Goal: Task Accomplishment & Management: Manage account settings

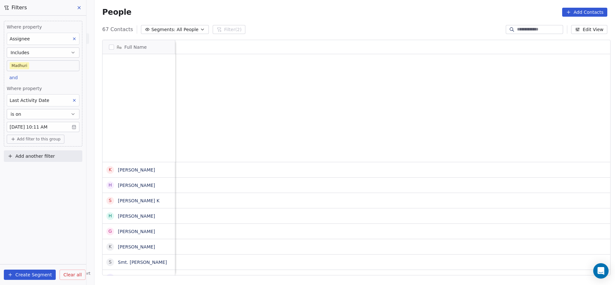
scroll to position [243, 516]
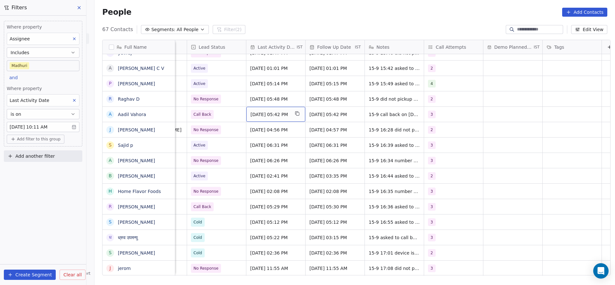
click at [256, 111] on span "Sep 15, 2025 05:42 PM" at bounding box center [269, 114] width 39 height 6
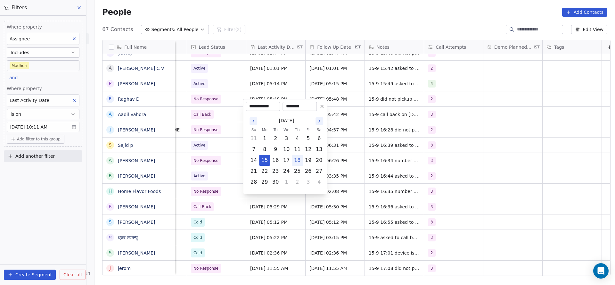
drag, startPoint x: 297, startPoint y: 157, endPoint x: 402, endPoint y: 129, distance: 108.8
click at [300, 157] on button "18" at bounding box center [297, 160] width 10 height 10
type input "**********"
drag, startPoint x: 404, startPoint y: 128, endPoint x: 372, endPoint y: 104, distance: 39.8
click at [405, 127] on html "On2Cook India Pvt. Ltd. Contacts People Marketing Workflows Campaigns Sales Pip…" at bounding box center [307, 142] width 615 height 285
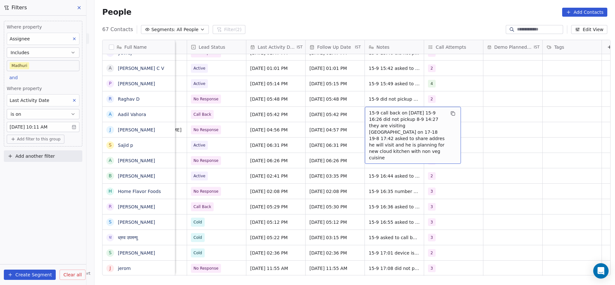
click at [381, 110] on span "15-9 call back on 18 sep 15-9 16:26 did not pickup 8-9 14:27 they are visiting …" at bounding box center [407, 135] width 76 height 51
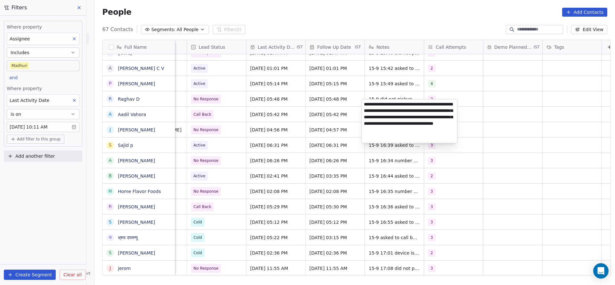
click at [339, 102] on html "On2Cook India Pvt. Ltd. Contacts People Marketing Workflows Campaigns Sales Pip…" at bounding box center [307, 142] width 615 height 285
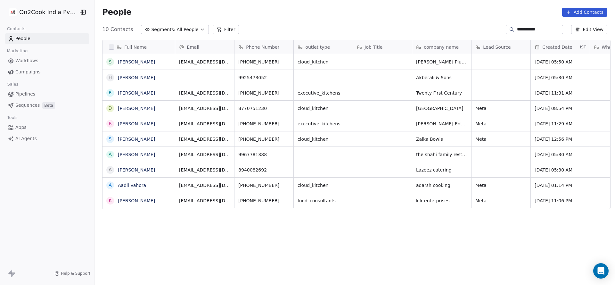
scroll to position [243, 516]
type input "**********"
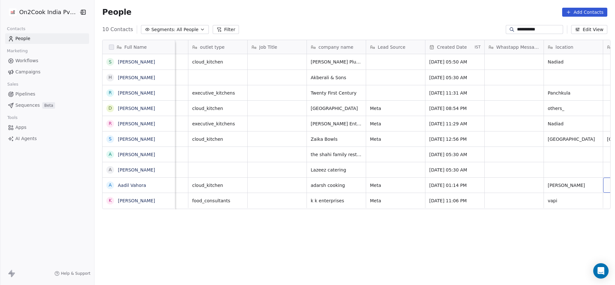
scroll to position [0, 164]
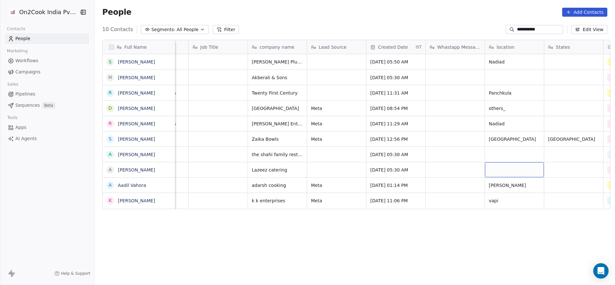
drag, startPoint x: 527, startPoint y: 172, endPoint x: 526, endPoint y: 176, distance: 4.3
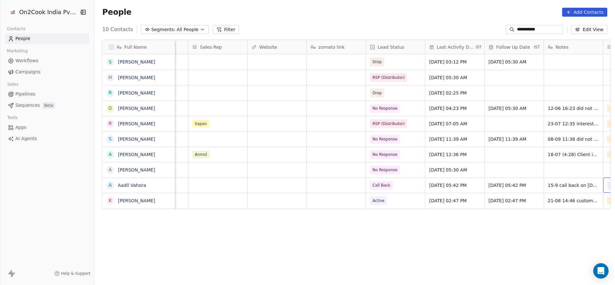
scroll to position [0, 698]
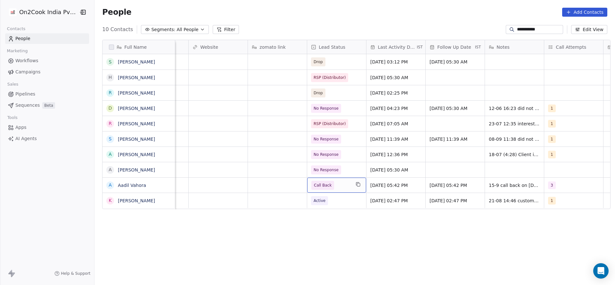
click at [316, 186] on span "Call Back" at bounding box center [323, 185] width 18 height 6
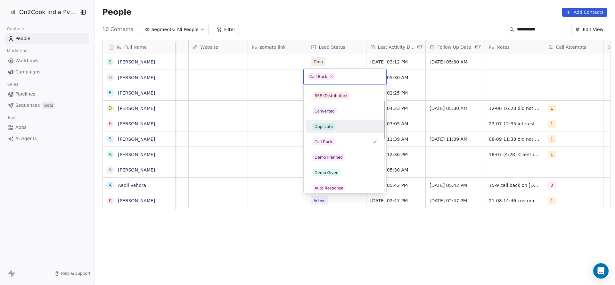
scroll to position [42, 0]
drag, startPoint x: 340, startPoint y: 127, endPoint x: 269, endPoint y: 157, distance: 77.1
click at [341, 127] on div "Onsite Demo" at bounding box center [345, 128] width 65 height 7
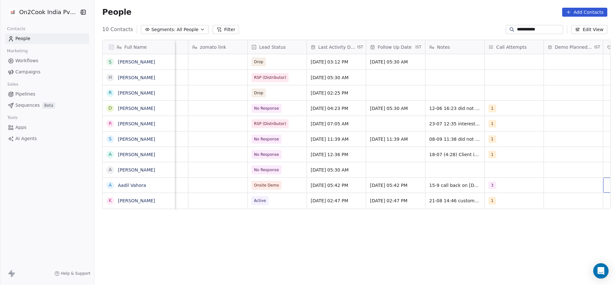
scroll to position [0, 816]
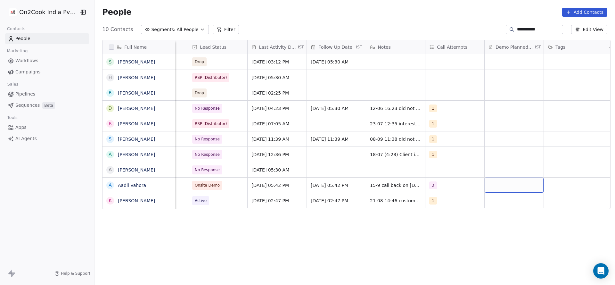
click at [495, 181] on div "grid" at bounding box center [514, 184] width 59 height 15
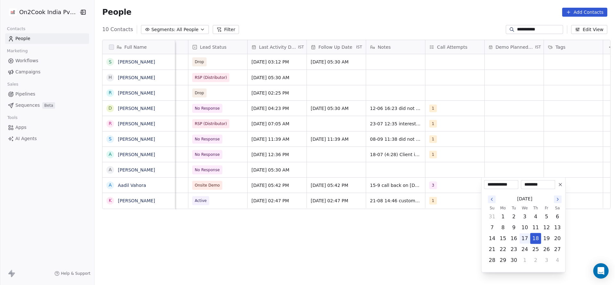
click at [532, 238] on button "18" at bounding box center [535, 238] width 10 height 10
drag, startPoint x: 407, startPoint y: 214, endPoint x: 558, endPoint y: 158, distance: 160.8
click at [407, 212] on html "**********" at bounding box center [307, 142] width 615 height 285
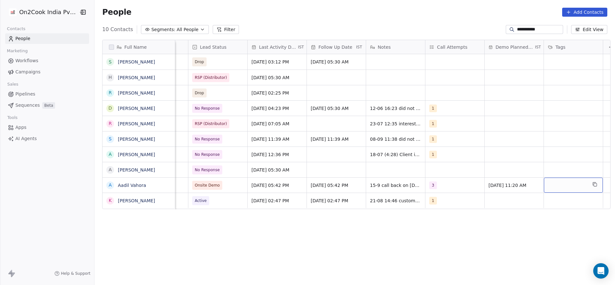
click at [564, 181] on div "grid" at bounding box center [573, 184] width 59 height 15
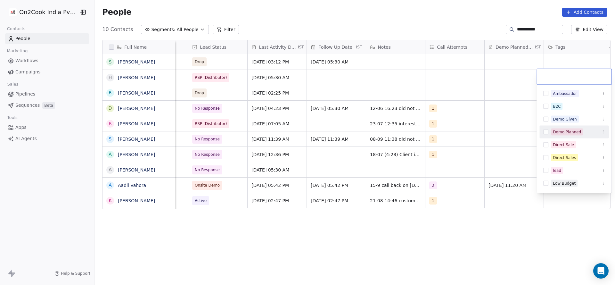
scroll to position [48, 0]
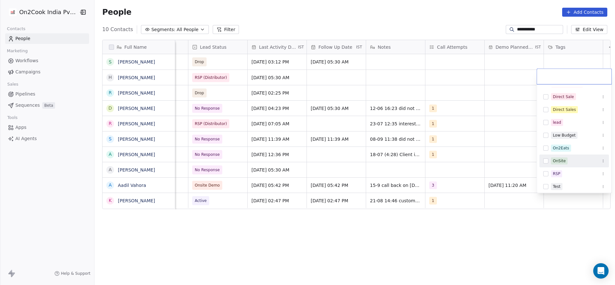
click at [557, 160] on div "OnSite" at bounding box center [559, 161] width 13 height 6
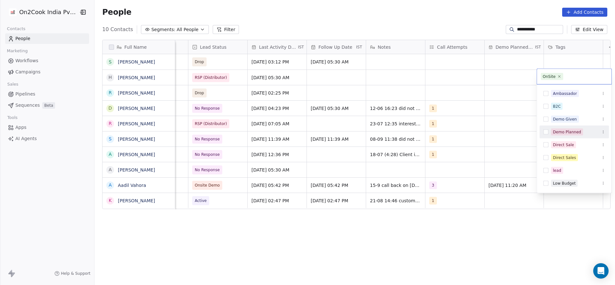
click at [558, 131] on div "Demo Planned" at bounding box center [567, 132] width 28 height 6
click at [505, 148] on html "**********" at bounding box center [307, 142] width 615 height 285
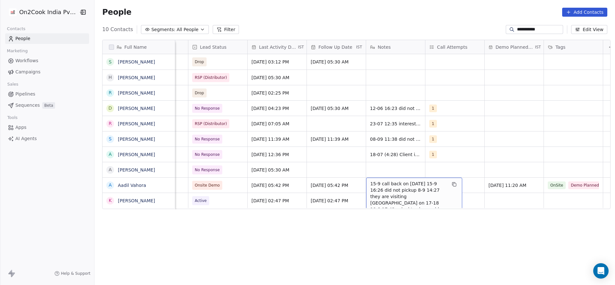
click at [371, 183] on span "15-9 call back on 18 sep 15-9 16:26 did not pickup 8-9 14:27 they are visiting …" at bounding box center [408, 205] width 76 height 51
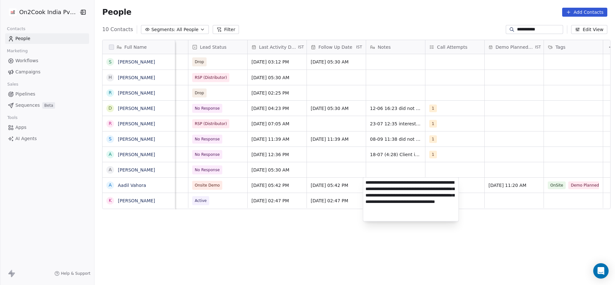
click at [365, 182] on textarea "**********" at bounding box center [410, 199] width 95 height 44
type textarea "**********"
click at [263, 190] on html "**********" at bounding box center [307, 142] width 615 height 285
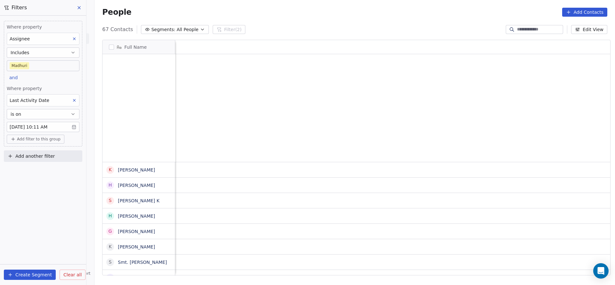
scroll to position [243, 516]
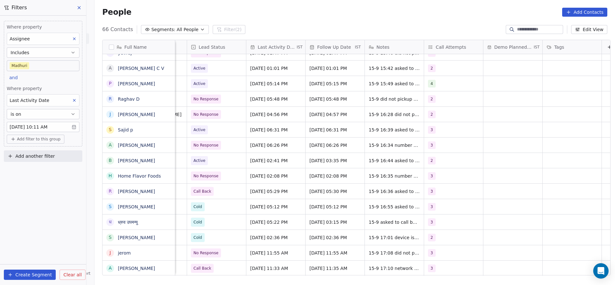
click at [73, 99] on icon at bounding box center [74, 100] width 4 height 4
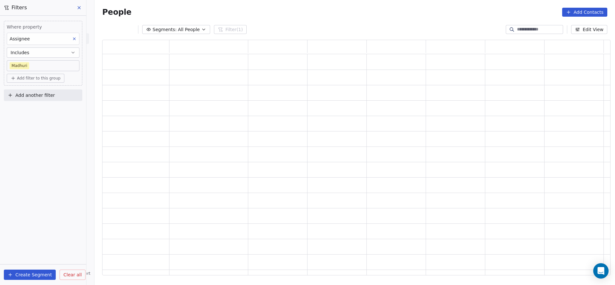
scroll to position [228, 501]
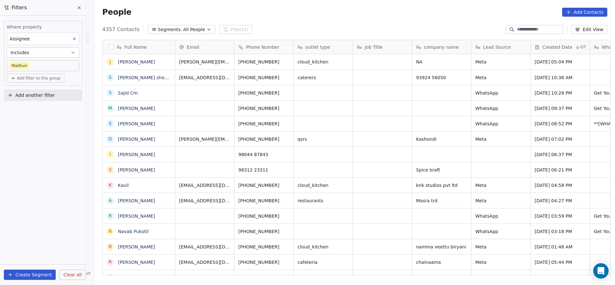
click at [49, 118] on div "Where property Assignee Includes [PERSON_NAME] Add filter to this group Add ano…" at bounding box center [43, 150] width 86 height 269
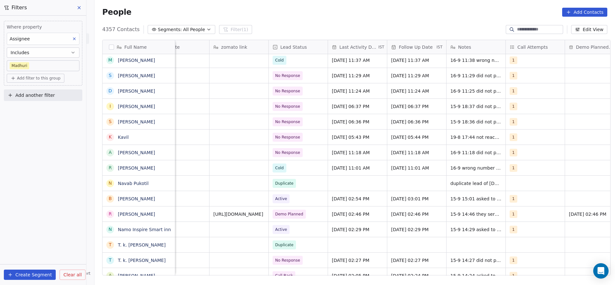
scroll to position [96, 0]
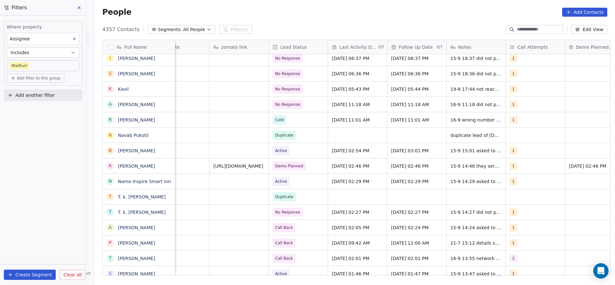
click at [49, 78] on span "Add filter to this group" at bounding box center [39, 78] width 44 height 5
click at [26, 88] on span "Contact properties" at bounding box center [34, 91] width 42 height 7
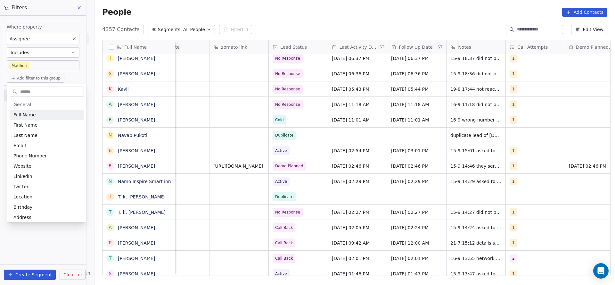
type input "*"
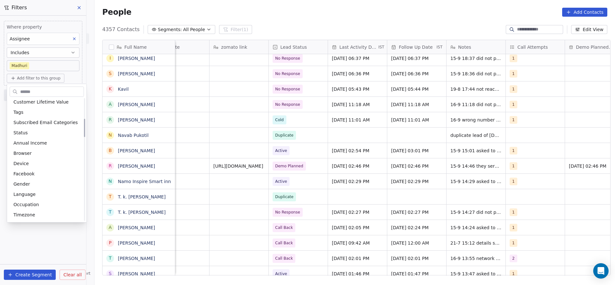
type input "*"
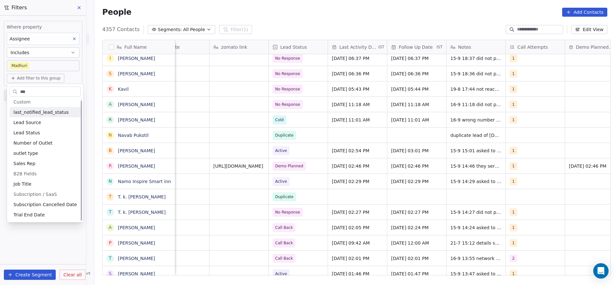
scroll to position [0, 0]
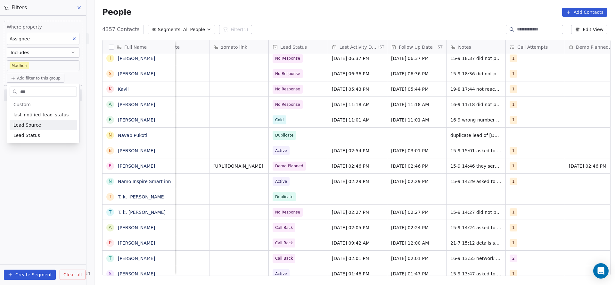
type input "***"
click at [38, 135] on div "Lead Status" at bounding box center [43, 135] width 60 height 6
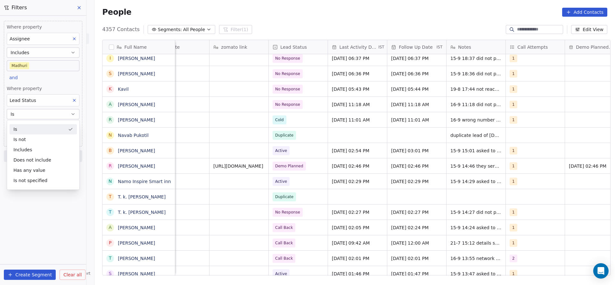
click at [34, 208] on div "Where property Assignee Includes [PERSON_NAME] and Where property Lead Status I…" at bounding box center [43, 150] width 86 height 269
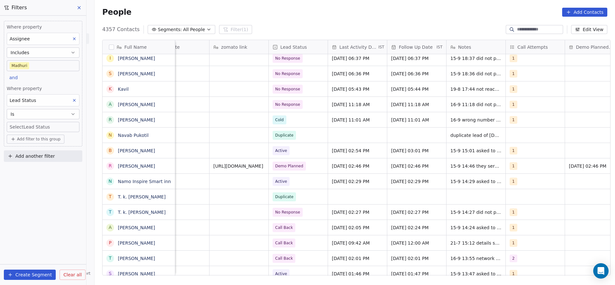
click at [51, 125] on body "On2Cook India Pvt. Ltd. Contacts People Marketing Workflows Campaigns Sales Pip…" at bounding box center [307, 142] width 615 height 285
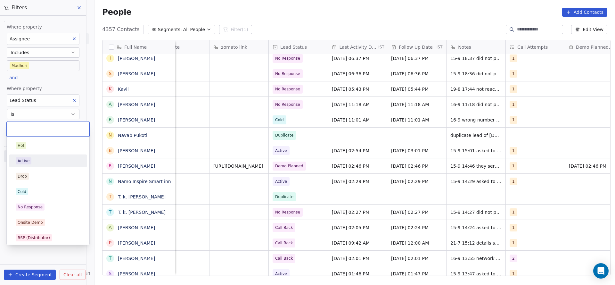
click at [45, 159] on div "Active" at bounding box center [48, 160] width 65 height 7
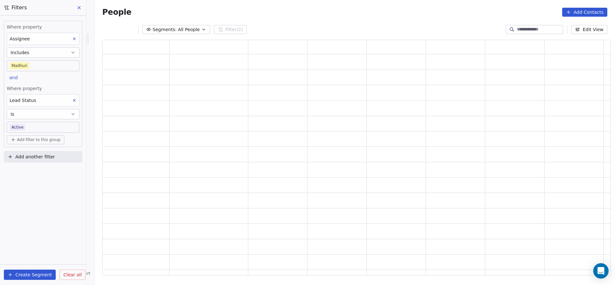
scroll to position [228, 501]
click at [53, 85] on span "Where property" at bounding box center [43, 88] width 73 height 6
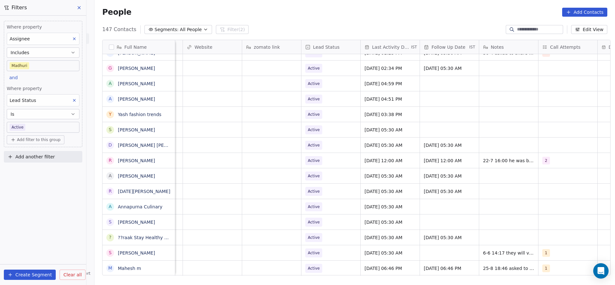
scroll to position [7, 703]
click at [51, 186] on div "Where property Assignee Includes [PERSON_NAME] and Where property Lead Status I…" at bounding box center [43, 150] width 86 height 269
click at [54, 126] on body "On2Cook India Pvt. Ltd. Contacts People Marketing Workflows Campaigns Sales Pip…" at bounding box center [307, 142] width 615 height 285
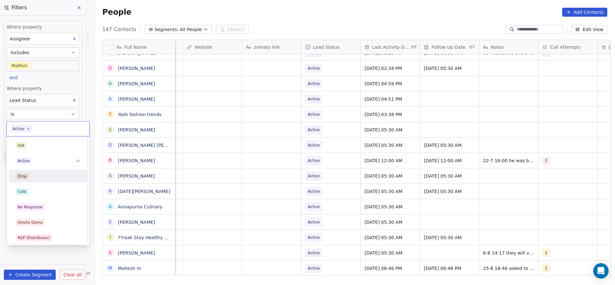
scroll to position [96, 0]
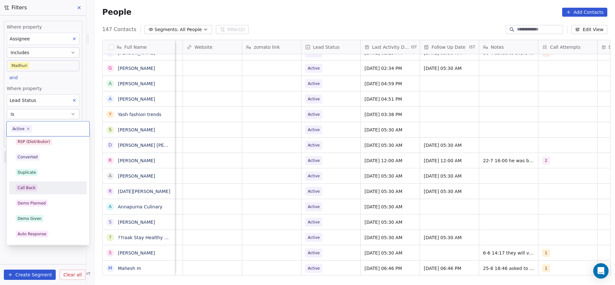
drag, startPoint x: 53, startPoint y: 188, endPoint x: 84, endPoint y: 184, distance: 31.3
click at [53, 188] on div "Call Back" at bounding box center [48, 187] width 65 height 7
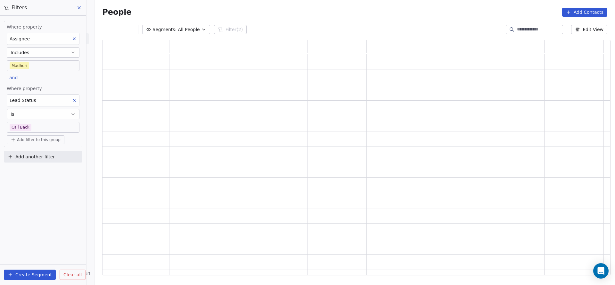
scroll to position [228, 501]
click at [59, 200] on div "Where property Assignee Includes [PERSON_NAME] and Where property Lead Status I…" at bounding box center [43, 150] width 86 height 269
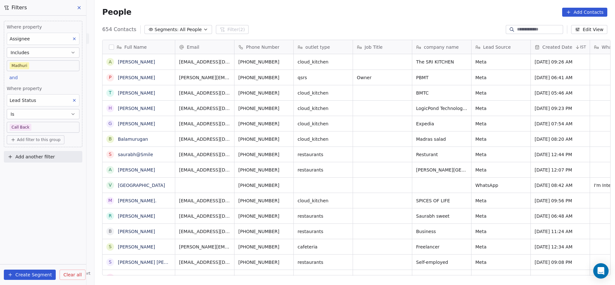
scroll to position [243, 516]
drag, startPoint x: 274, startPoint y: 275, endPoint x: 318, endPoint y: 271, distance: 44.7
click at [318, 272] on div "Email Phone Number outlet type Job Title company name Lead Source Created Date …" at bounding box center [392, 157] width 435 height 235
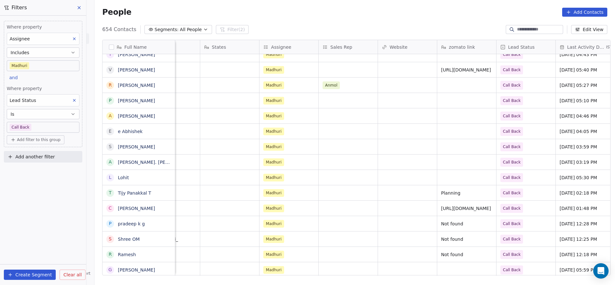
scroll to position [0, 832]
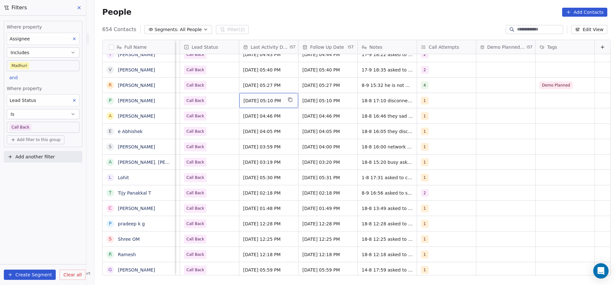
click at [263, 99] on span "[DATE] 05:10 PM" at bounding box center [262, 100] width 39 height 6
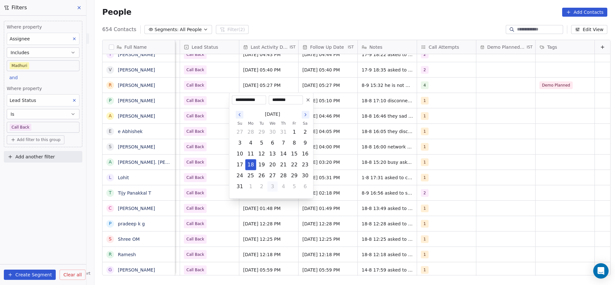
click at [277, 185] on button "3" at bounding box center [272, 186] width 10 height 10
click at [284, 157] on button "18" at bounding box center [283, 154] width 10 height 10
type input "**********"
click at [200, 155] on html "On2Cook India Pvt. Ltd. Contacts People Marketing Workflows Campaigns Sales Pip…" at bounding box center [307, 142] width 615 height 285
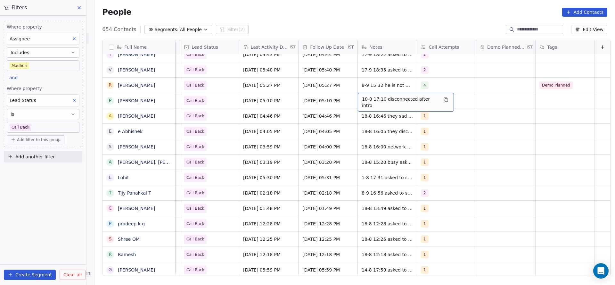
click at [371, 102] on span "18-8 17:10 disconnected after intro" at bounding box center [400, 102] width 76 height 13
click at [351, 94] on textarea "**********" at bounding box center [393, 103] width 90 height 20
type textarea "**********"
click at [210, 129] on html "On2Cook India Pvt. Ltd. Contacts People Marketing Workflows Campaigns Sales Pip…" at bounding box center [307, 142] width 615 height 285
click at [449, 101] on div "1" at bounding box center [440, 101] width 39 height 8
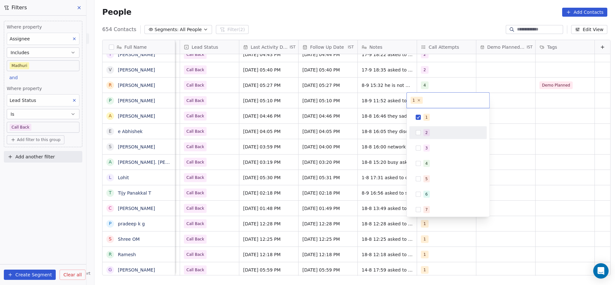
click at [435, 134] on div "2" at bounding box center [451, 132] width 57 height 7
click at [435, 115] on div "1" at bounding box center [451, 117] width 57 height 7
click at [338, 150] on html "On2Cook India Pvt. Ltd. Contacts People Marketing Workflows Campaigns Sales Pip…" at bounding box center [307, 142] width 615 height 285
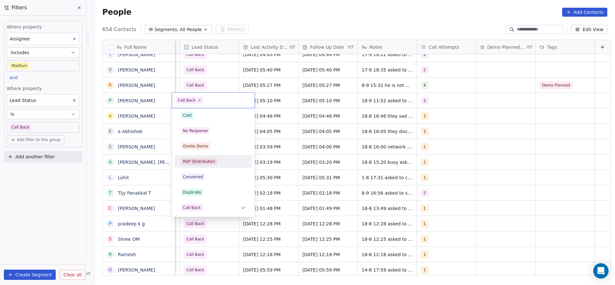
scroll to position [0, 0]
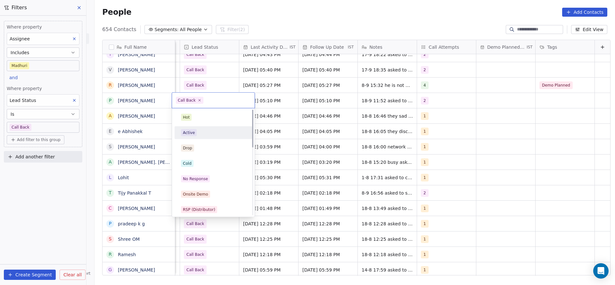
click at [200, 129] on div "Active" at bounding box center [213, 132] width 65 height 7
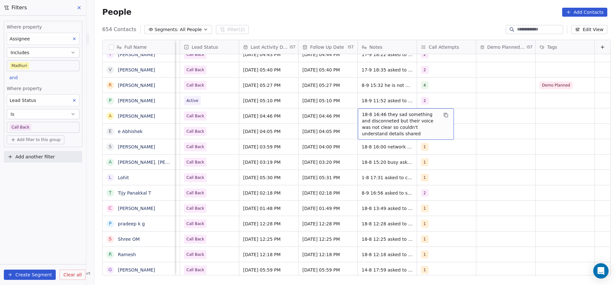
click at [392, 116] on span "18-8 16:46 they sad something and disconneted but their voice was not clear so …" at bounding box center [400, 124] width 76 height 26
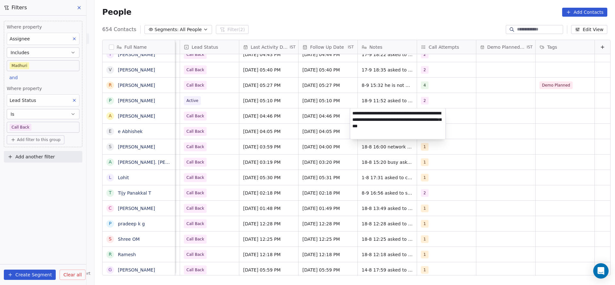
click at [390, 113] on textarea "**********" at bounding box center [397, 123] width 95 height 31
type textarea "**********"
click at [314, 116] on html "On2Cook India Pvt. Ltd. Contacts People Marketing Workflows Campaigns Sales Pip…" at bounding box center [307, 142] width 615 height 285
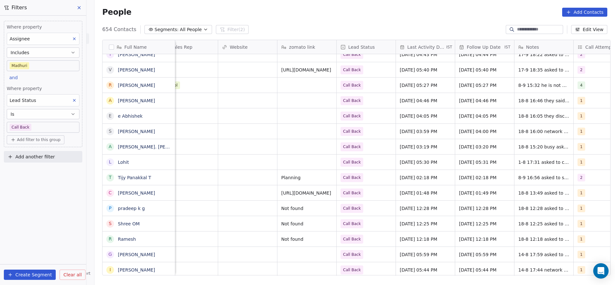
scroll to position [0, 777]
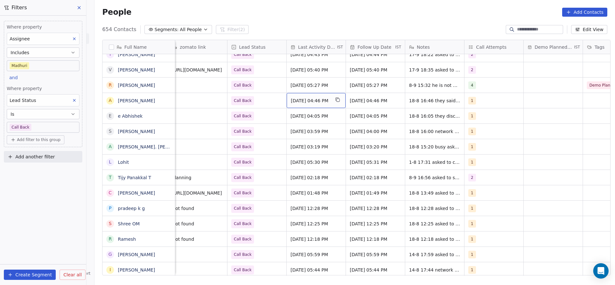
click at [291, 98] on span "[DATE] 04:46 PM" at bounding box center [310, 100] width 39 height 6
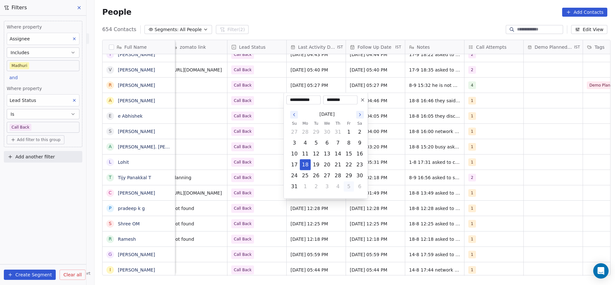
click at [346, 189] on button "5" at bounding box center [349, 186] width 10 height 10
click at [336, 153] on button "18" at bounding box center [338, 154] width 10 height 10
type input "**********"
click at [212, 149] on html "On2Cook India Pvt. Ltd. Contacts People Marketing Workflows Campaigns Sales Pip…" at bounding box center [307, 142] width 615 height 285
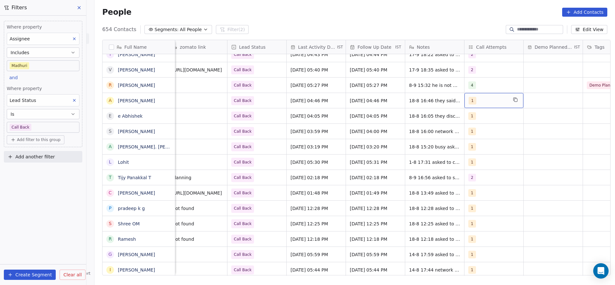
click at [471, 99] on span "1" at bounding box center [473, 101] width 8 height 8
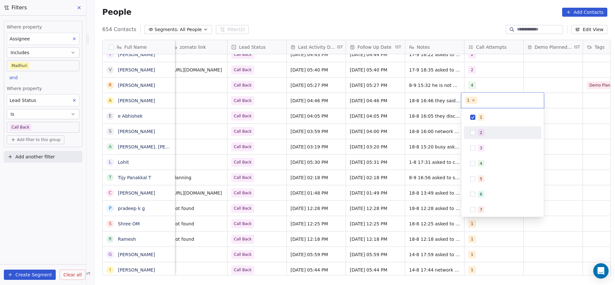
click at [471, 129] on div "2" at bounding box center [502, 132] width 72 height 10
drag, startPoint x: 476, startPoint y: 119, endPoint x: 454, endPoint y: 127, distance: 22.6
click at [475, 119] on div "1" at bounding box center [502, 117] width 72 height 10
click at [375, 144] on html "On2Cook India Pvt. Ltd. Contacts People Marketing Workflows Campaigns Sales Pip…" at bounding box center [307, 142] width 615 height 285
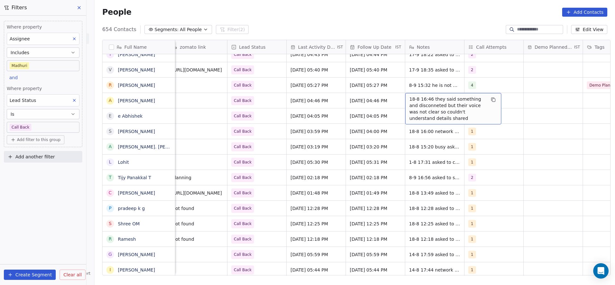
click at [409, 97] on span "18-8 16:46 they said something and disconneted but their voice was not clear so…" at bounding box center [447, 109] width 76 height 26
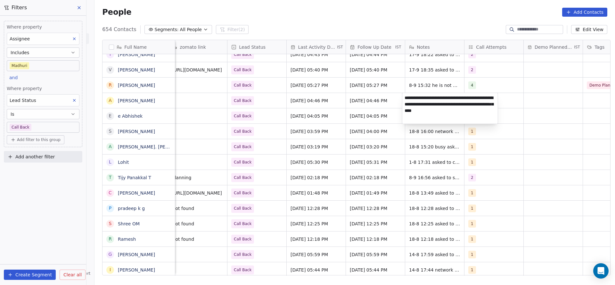
click at [405, 96] on textarea "**********" at bounding box center [449, 108] width 95 height 31
type textarea "**********"
click at [294, 102] on html "On2Cook India Pvt. Ltd. Contacts People Marketing Workflows Campaigns Sales Pip…" at bounding box center [307, 142] width 615 height 285
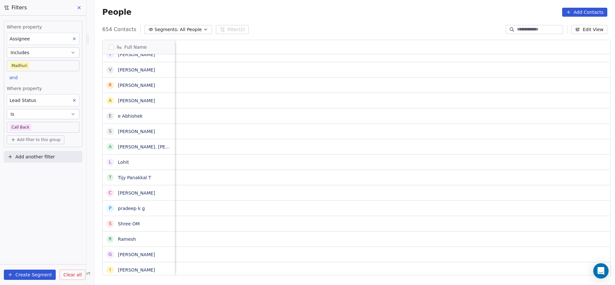
scroll to position [0, 0]
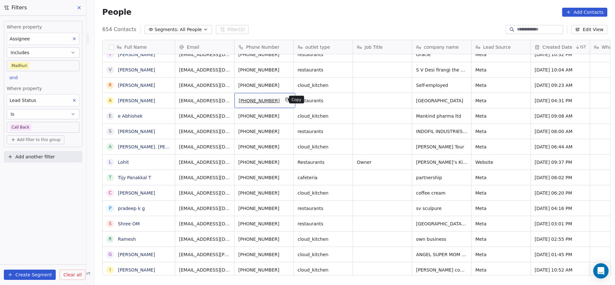
click at [286, 99] on icon "grid" at bounding box center [287, 100] width 3 height 3
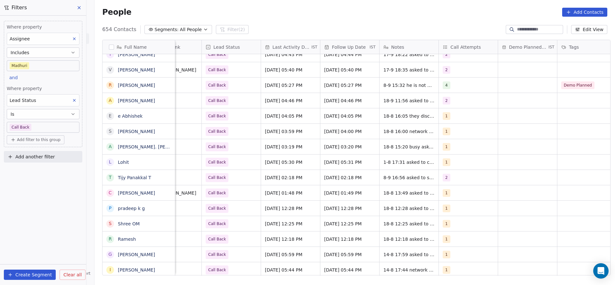
scroll to position [0, 832]
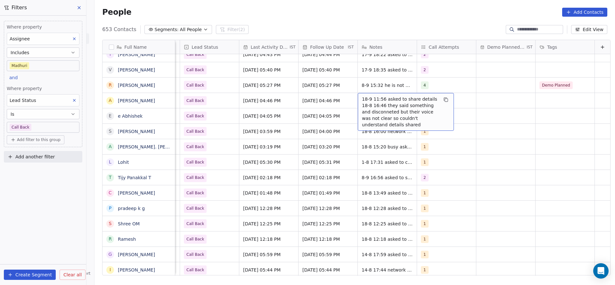
click at [376, 103] on span "18-9 11:56 asked to share details 18-8 16:46 they said something and disconnete…" at bounding box center [400, 112] width 76 height 32
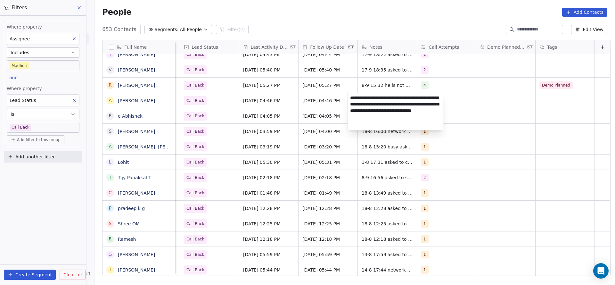
click at [304, 120] on html "On2Cook India Pvt. Ltd. Contacts People Marketing Workflows Campaigns Sales Pip…" at bounding box center [307, 142] width 615 height 285
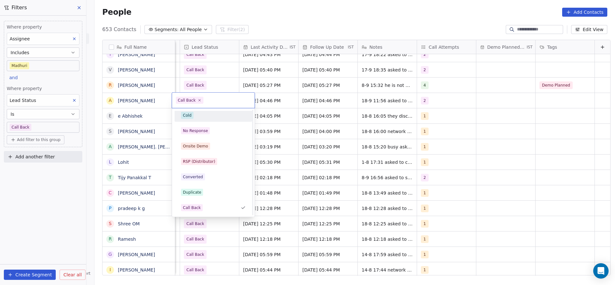
scroll to position [0, 0]
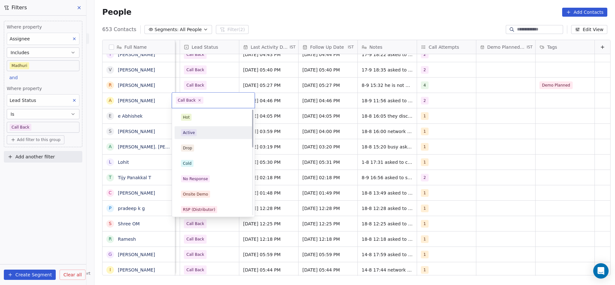
click at [204, 134] on div "Active" at bounding box center [213, 132] width 65 height 7
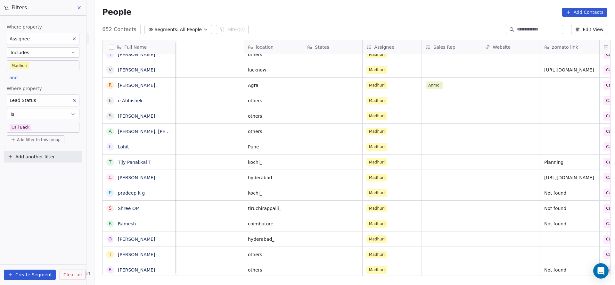
scroll to position [0, 832]
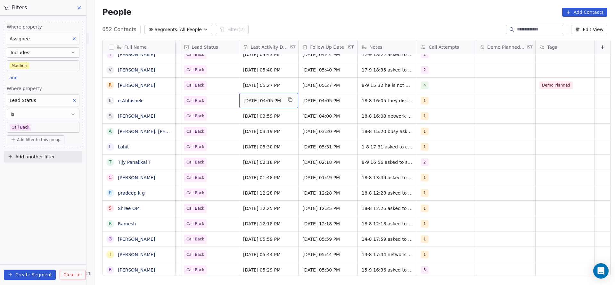
click at [250, 100] on span "[DATE] 04:05 PM" at bounding box center [262, 100] width 39 height 6
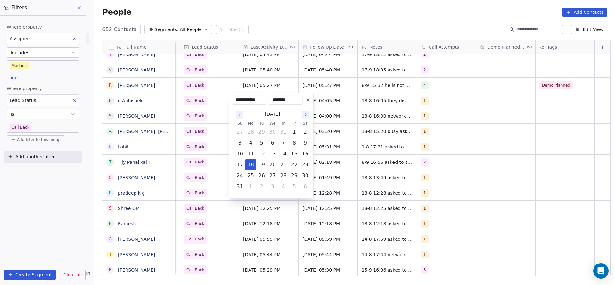
click at [278, 184] on td "4" at bounding box center [283, 186] width 11 height 11
click at [278, 187] on td "4" at bounding box center [283, 186] width 11 height 11
click at [272, 189] on button "3" at bounding box center [272, 186] width 10 height 10
click at [280, 152] on button "18" at bounding box center [283, 154] width 10 height 10
type input "**********"
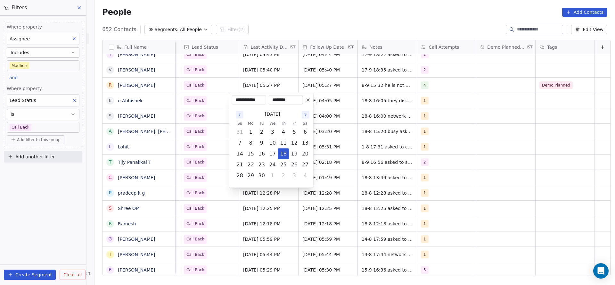
click at [200, 148] on html "On2Cook India Pvt. Ltd. Contacts People Marketing Workflows Campaigns Sales Pip…" at bounding box center [307, 142] width 615 height 285
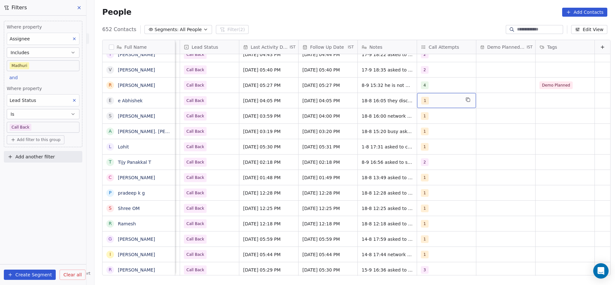
click at [421, 100] on div "1" at bounding box center [440, 101] width 39 height 8
click at [417, 130] on button "Suggestions" at bounding box center [418, 132] width 5 height 5
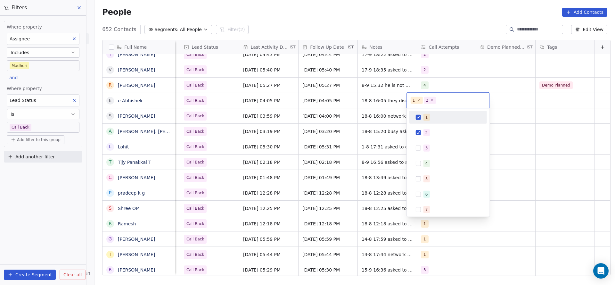
click at [422, 118] on div "1" at bounding box center [448, 117] width 72 height 10
click at [359, 140] on html "On2Cook India Pvt. Ltd. Contacts People Marketing Workflows Campaigns Sales Pip…" at bounding box center [307, 142] width 615 height 285
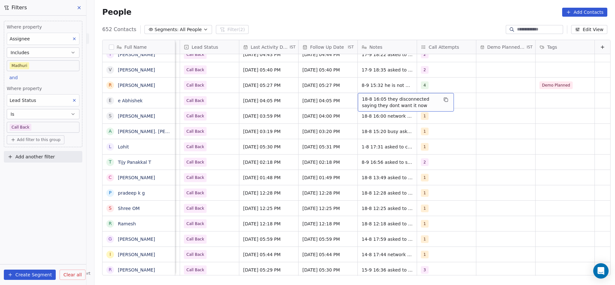
click at [366, 95] on div "18-8 16:05 they disconnected saying they dont want it now" at bounding box center [406, 102] width 96 height 19
click at [358, 97] on div "18-8 16:05 they disconnected saying they dont want it now" at bounding box center [406, 102] width 96 height 19
click at [362, 103] on span "18-8 16:05 they disconnected saying they dont want it now" at bounding box center [400, 102] width 76 height 13
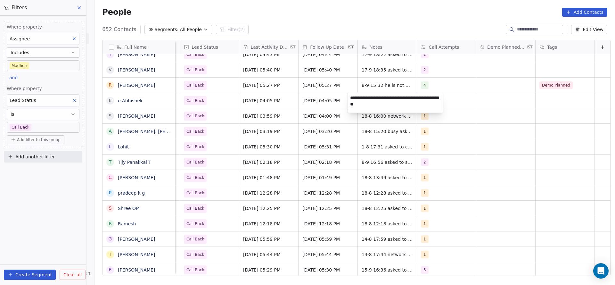
click at [350, 97] on textarea "**********" at bounding box center [395, 103] width 95 height 20
type textarea "**********"
click at [278, 172] on html "On2Cook India Pvt. Ltd. Contacts People Marketing Workflows Campaigns Sales Pip…" at bounding box center [307, 142] width 615 height 285
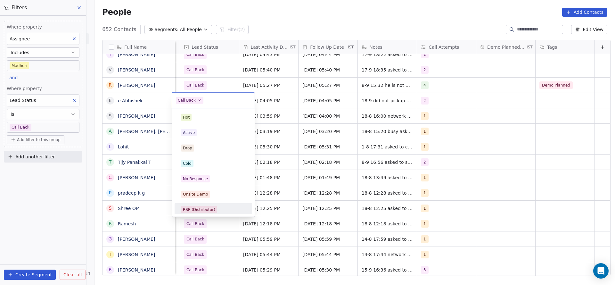
scroll to position [48, 0]
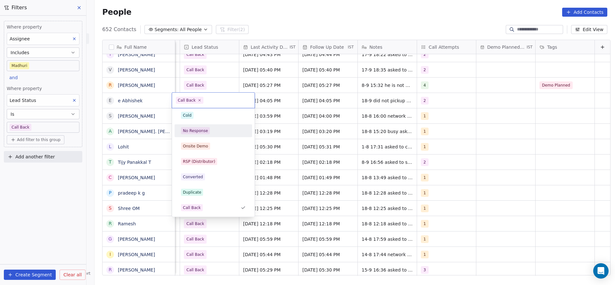
click at [207, 133] on span "No Response" at bounding box center [195, 130] width 29 height 7
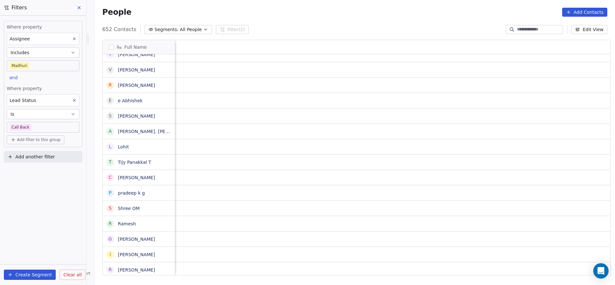
scroll to position [0, 832]
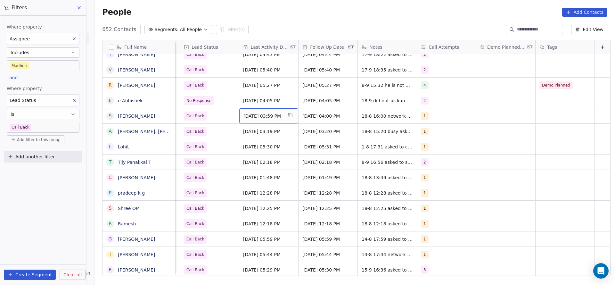
click at [254, 113] on span "[DATE] 03:59 PM" at bounding box center [262, 116] width 39 height 6
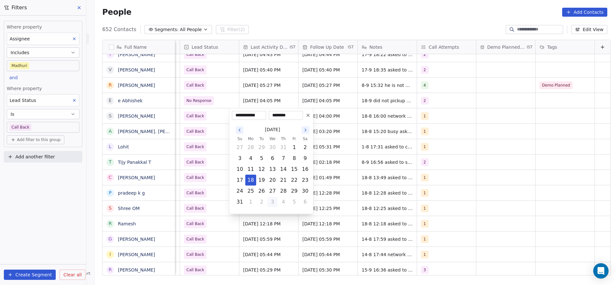
click at [269, 200] on button "3" at bounding box center [272, 202] width 10 height 10
click at [282, 166] on button "18" at bounding box center [283, 169] width 10 height 10
type input "**********"
click at [182, 157] on html "On2Cook India Pvt. Ltd. Contacts People Marketing Workflows Campaigns Sales Pip…" at bounding box center [307, 142] width 615 height 285
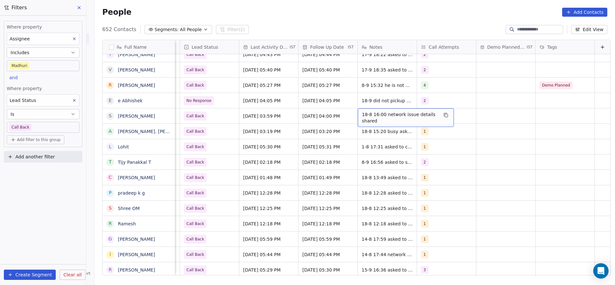
click at [364, 113] on span "18-8 16:00 network issue details shared" at bounding box center [400, 117] width 76 height 13
click at [351, 113] on textarea "**********" at bounding box center [395, 118] width 95 height 20
type textarea "**********"
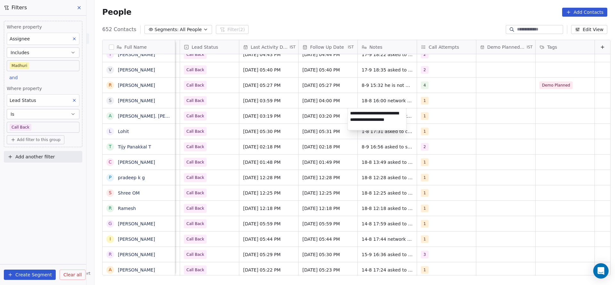
scroll to position [0, 0]
type textarea "**********"
click at [290, 118] on html "On2Cook India Pvt. Ltd. Contacts People Marketing Workflows Campaigns Sales Pip…" at bounding box center [307, 142] width 615 height 285
click at [380, 96] on span "18-8 16:00 network issue details shared" at bounding box center [400, 102] width 76 height 13
click at [348, 99] on textarea "**********" at bounding box center [395, 103] width 95 height 20
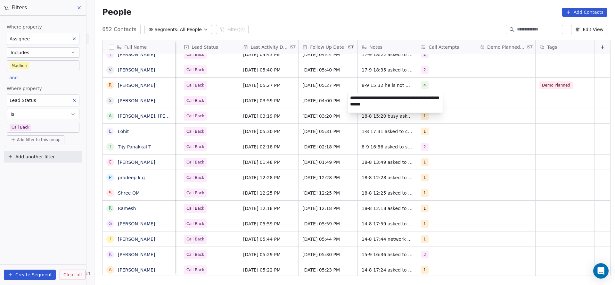
type textarea "**********"
click at [266, 113] on html "On2Cook India Pvt. Ltd. Contacts People Marketing Workflows Campaigns Sales Pip…" at bounding box center [307, 142] width 615 height 285
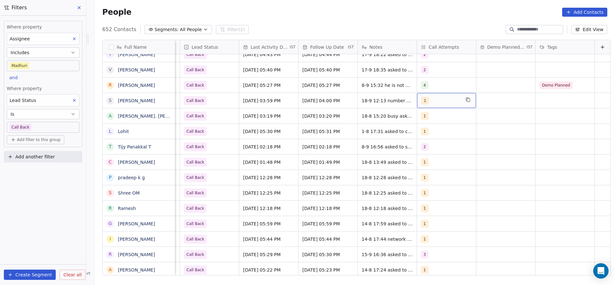
click at [430, 104] on div "1" at bounding box center [440, 101] width 39 height 8
click at [425, 132] on span "2" at bounding box center [426, 132] width 6 height 7
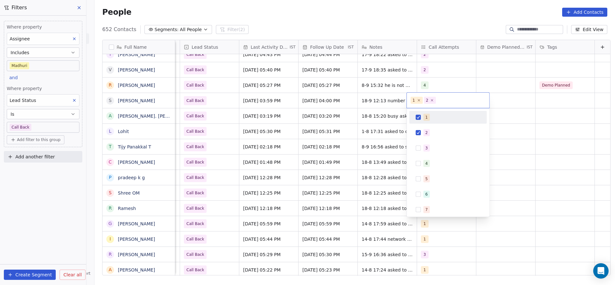
drag, startPoint x: 428, startPoint y: 114, endPoint x: 308, endPoint y: 149, distance: 125.4
click at [419, 115] on div "1" at bounding box center [448, 117] width 72 height 10
click at [307, 149] on html "On2Cook India Pvt. Ltd. Contacts People Marketing Workflows Campaigns Sales Pip…" at bounding box center [307, 142] width 615 height 285
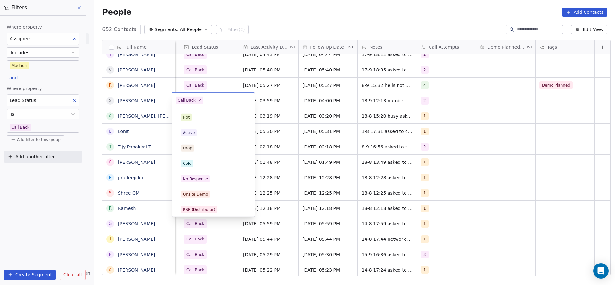
scroll to position [48, 0]
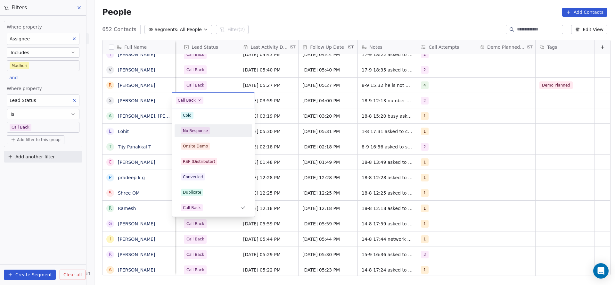
click at [222, 132] on div "No Response" at bounding box center [213, 130] width 65 height 7
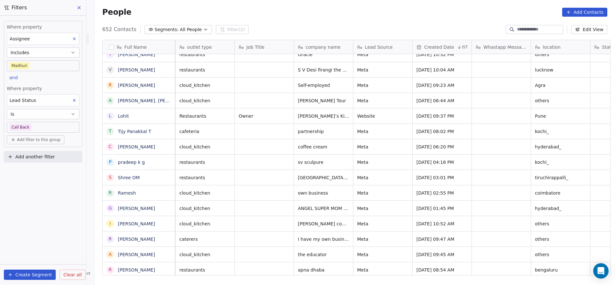
scroll to position [0, 0]
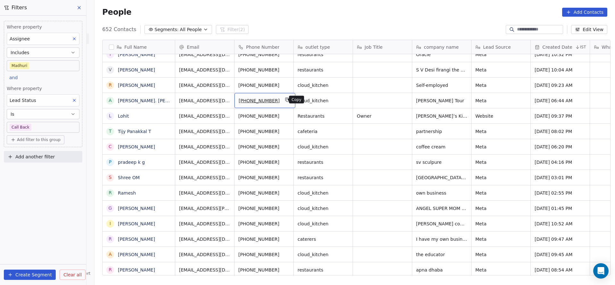
click at [285, 99] on icon "grid" at bounding box center [287, 99] width 5 height 5
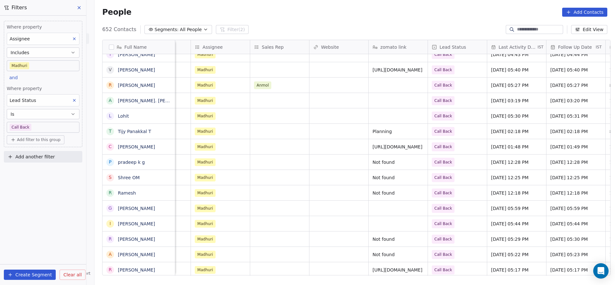
scroll to position [0, 722]
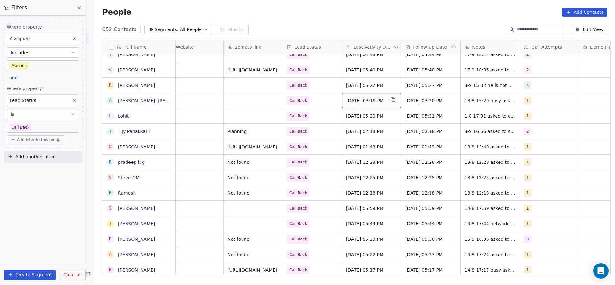
click at [363, 101] on span "[DATE] 03:19 PM" at bounding box center [365, 100] width 39 height 6
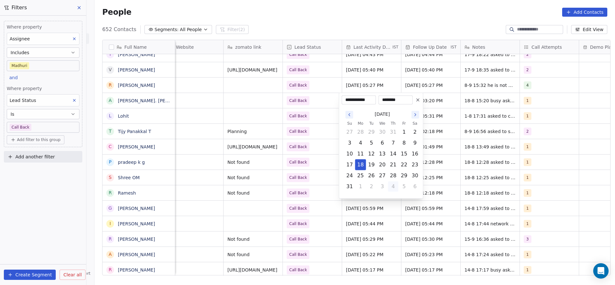
click at [394, 188] on button "4" at bounding box center [393, 186] width 10 height 10
drag, startPoint x: 395, startPoint y: 151, endPoint x: 324, endPoint y: 151, distance: 70.8
click at [393, 151] on button "18" at bounding box center [393, 154] width 10 height 10
type input "**********"
click at [245, 150] on html "On2Cook India Pvt. Ltd. Contacts People Marketing Workflows Campaigns Sales Pip…" at bounding box center [307, 142] width 615 height 285
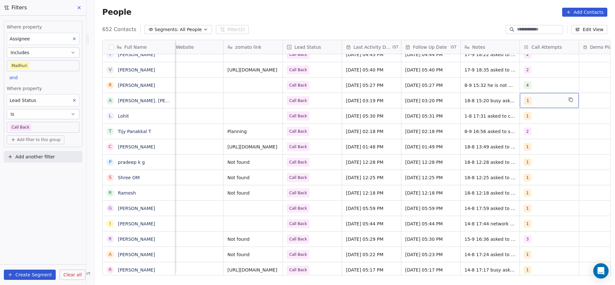
click at [527, 103] on div "1" at bounding box center [543, 101] width 39 height 8
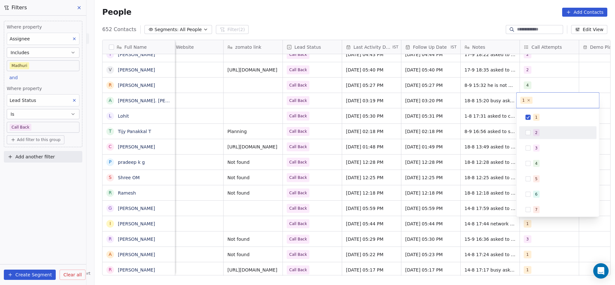
click at [523, 131] on div "2" at bounding box center [558, 132] width 72 height 10
click at [526, 118] on button "Suggestions" at bounding box center [528, 117] width 5 height 5
click at [427, 138] on html "On2Cook India Pvt. Ltd. Contacts People Marketing Workflows Campaigns Sales Pip…" at bounding box center [307, 142] width 615 height 285
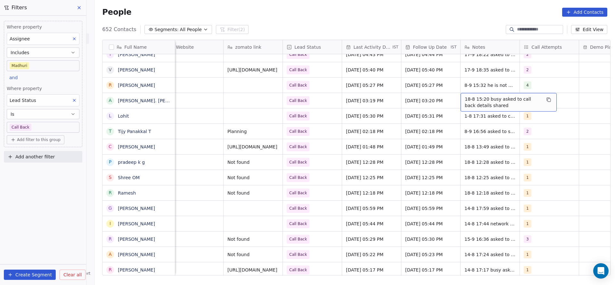
click at [465, 99] on span "18-8 15:20 busy asked to call back details shared" at bounding box center [503, 102] width 76 height 13
click at [459, 99] on textarea "**********" at bounding box center [504, 103] width 95 height 20
type textarea "**********"
click at [370, 110] on html "On2Cook India Pvt. Ltd. Contacts People Marketing Workflows Campaigns Sales Pip…" at bounding box center [307, 142] width 615 height 285
click at [310, 95] on div "Call Back" at bounding box center [312, 100] width 59 height 15
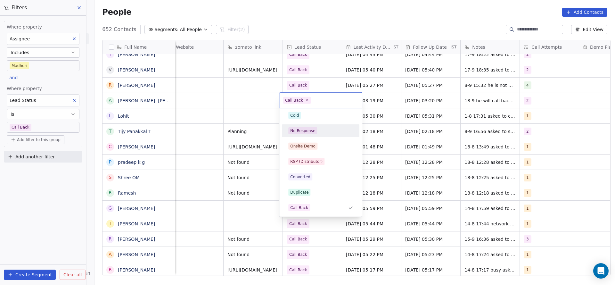
scroll to position [0, 0]
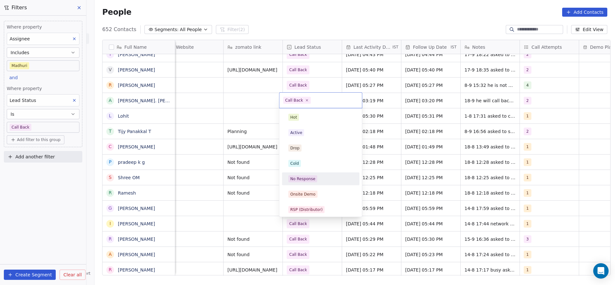
click at [306, 133] on div "Active" at bounding box center [320, 132] width 65 height 7
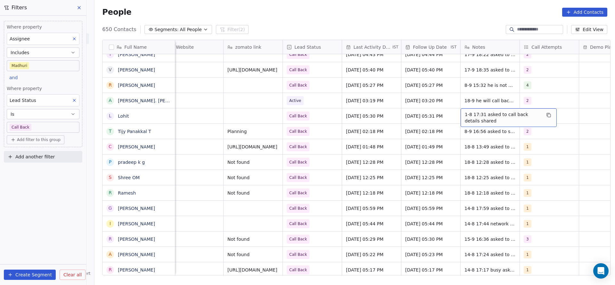
click at [486, 118] on span "1-8 17:31 asked to call back details shared" at bounding box center [503, 117] width 76 height 13
click at [423, 114] on html "On2Cook India Pvt. Ltd. Contacts People Marketing Workflows Campaigns Sales Pip…" at bounding box center [307, 142] width 615 height 285
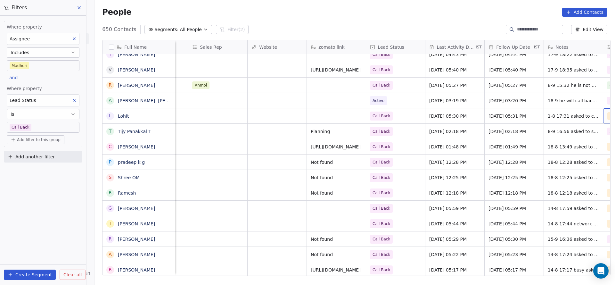
scroll to position [0, 698]
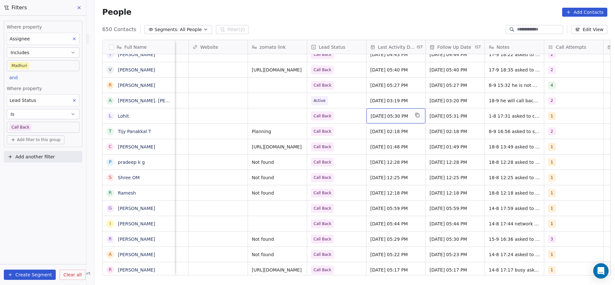
click at [398, 113] on span "[DATE] 05:30 PM" at bounding box center [390, 116] width 39 height 6
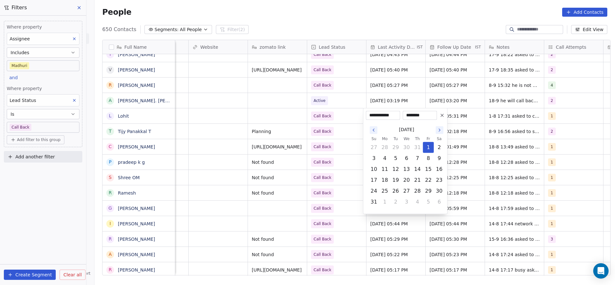
click at [412, 203] on button "4" at bounding box center [417, 202] width 10 height 10
click at [417, 172] on button "18" at bounding box center [417, 169] width 10 height 10
type input "**********"
click at [321, 169] on html "On2Cook India Pvt. Ltd. Contacts People Marketing Workflows Campaigns Sales Pip…" at bounding box center [307, 142] width 615 height 285
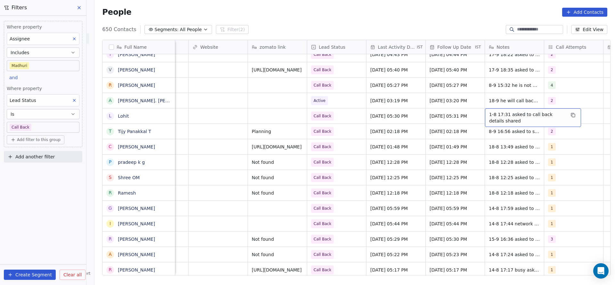
click at [495, 116] on span "1-8 17:31 asked to call back details shared" at bounding box center [527, 117] width 76 height 13
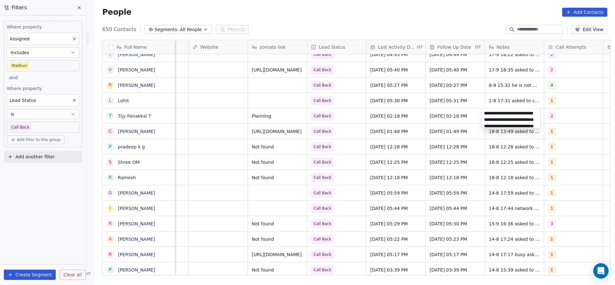
scroll to position [15, 0]
click at [498, 107] on html "On2Cook India Pvt. Ltd. Contacts People Marketing Workflows Campaigns Sales Pip…" at bounding box center [307, 142] width 615 height 285
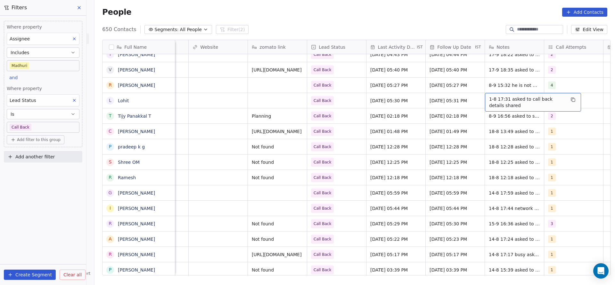
click at [502, 100] on span "1-8 17:31 asked to call back details shared" at bounding box center [527, 102] width 76 height 13
click at [483, 98] on textarea "**********" at bounding box center [529, 103] width 95 height 20
type textarea "**********"
click at [362, 111] on html "On2Cook India Pvt. Ltd. Contacts People Marketing Workflows Campaigns Sales Pip…" at bounding box center [307, 142] width 615 height 285
click at [346, 104] on span "Call Back" at bounding box center [330, 100] width 39 height 9
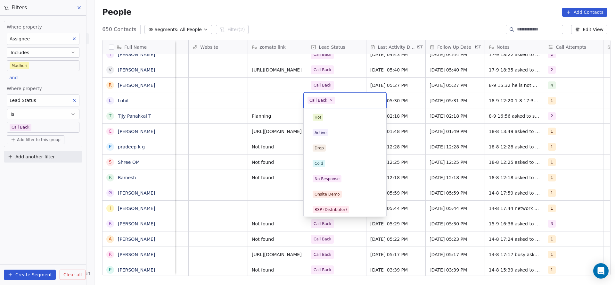
scroll to position [48, 0]
click at [239, 108] on html "On2Cook India Pvt. Ltd. Contacts People Marketing Workflows Campaigns Sales Pip…" at bounding box center [307, 142] width 615 height 285
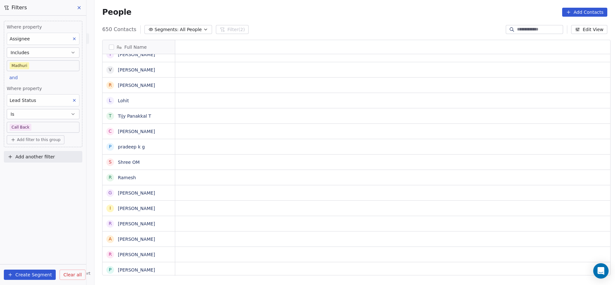
scroll to position [0, 0]
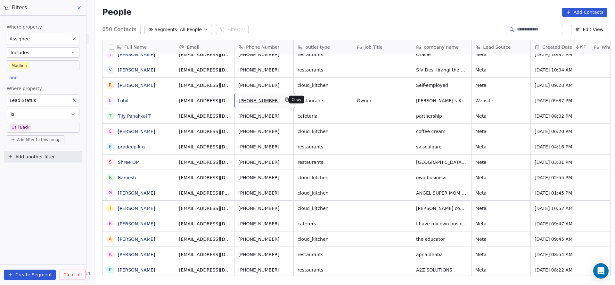
click at [285, 98] on icon "grid" at bounding box center [287, 99] width 5 height 5
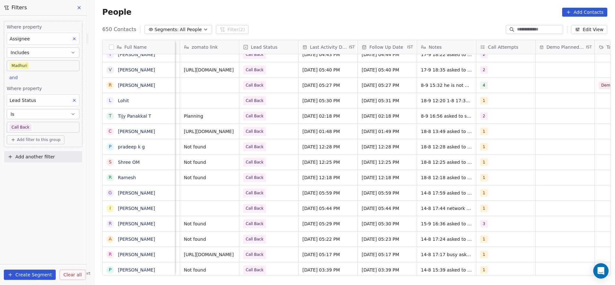
scroll to position [0, 832]
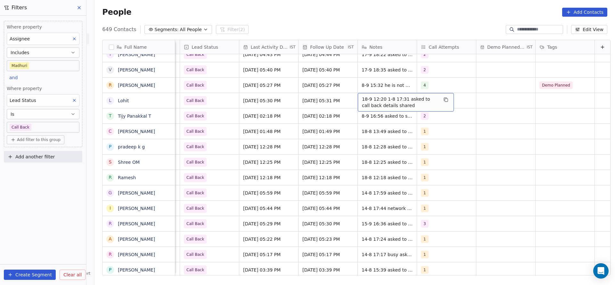
click at [378, 100] on span "18-9 12:20 1-8 17:31 asked to call back details shared" at bounding box center [400, 102] width 76 height 13
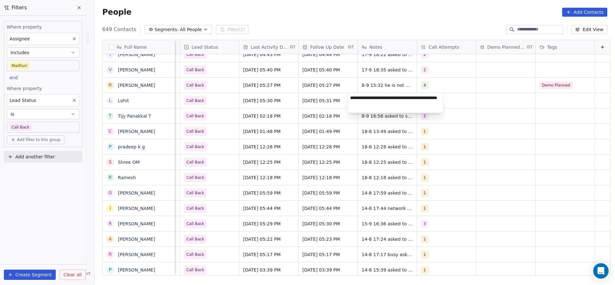
click at [371, 98] on textarea "**********" at bounding box center [395, 103] width 95 height 20
type textarea "**********"
click at [284, 134] on html "On2Cook India Pvt. Ltd. Contacts People Marketing Workflows Campaigns Sales Pip…" at bounding box center [307, 142] width 615 height 285
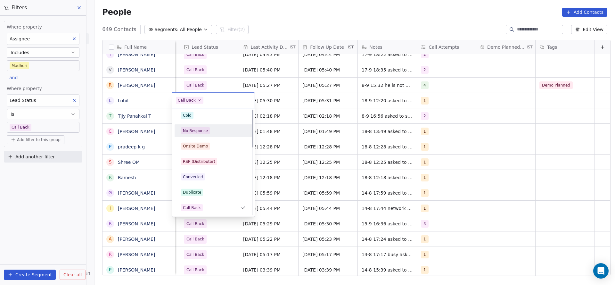
scroll to position [0, 0]
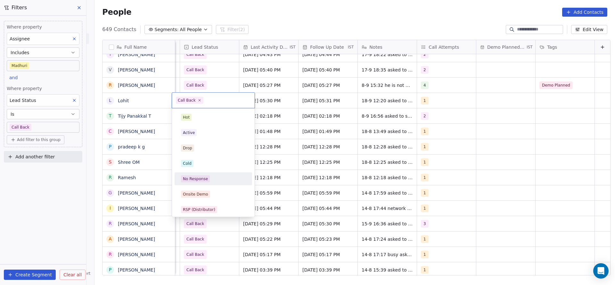
click at [204, 128] on div "Active" at bounding box center [213, 132] width 72 height 10
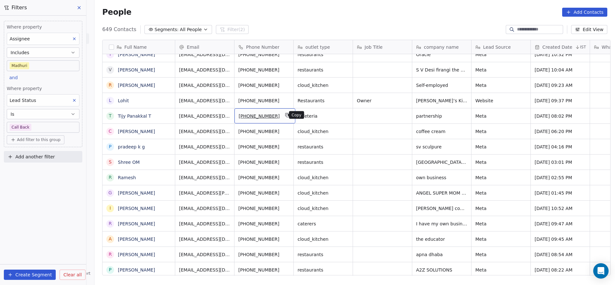
click at [285, 116] on icon "grid" at bounding box center [287, 114] width 5 height 5
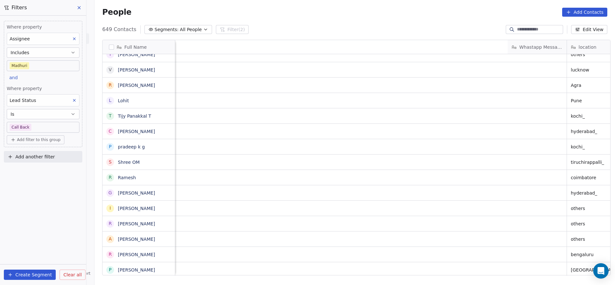
scroll to position [0, 718]
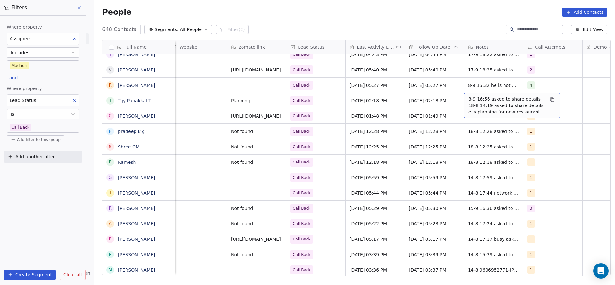
click at [468, 98] on span "8-9 16:56 asked to share details 18-8 14:19 asked to share details e is plannin…" at bounding box center [506, 105] width 76 height 19
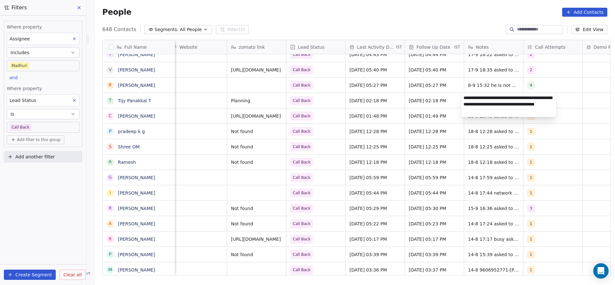
click at [462, 98] on textarea "**********" at bounding box center [508, 105] width 95 height 24
type textarea "**********"
click at [324, 102] on html "On2Cook India Pvt. Ltd. Contacts People Marketing Workflows Campaigns Sales Pip…" at bounding box center [307, 142] width 615 height 285
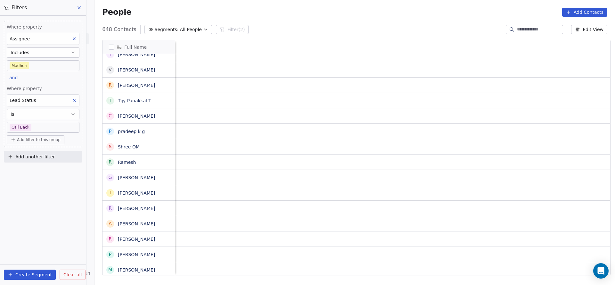
scroll to position [0, 832]
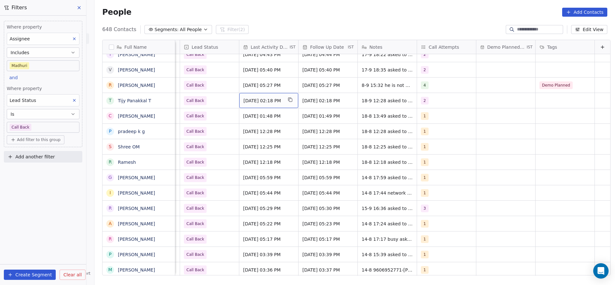
click at [259, 99] on span "[DATE] 02:18 PM" at bounding box center [262, 100] width 39 height 6
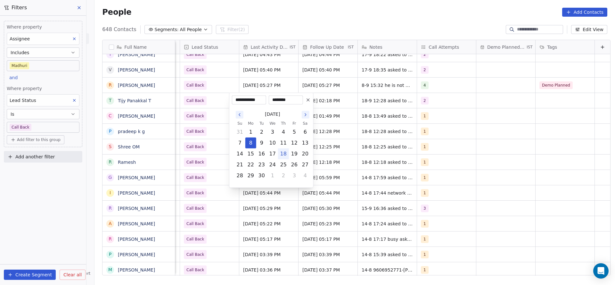
click at [284, 153] on button "18" at bounding box center [283, 154] width 10 height 10
type input "**********"
click at [203, 125] on html "On2Cook India Pvt. Ltd. Contacts People Marketing Workflows Campaigns Sales Pip…" at bounding box center [307, 142] width 615 height 285
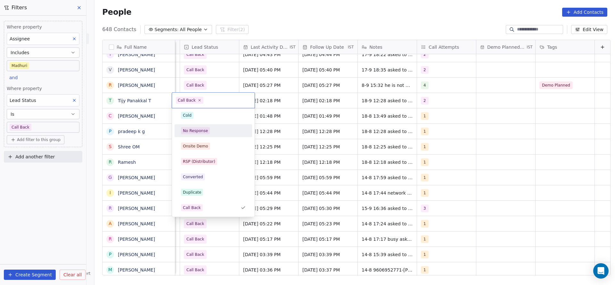
scroll to position [0, 0]
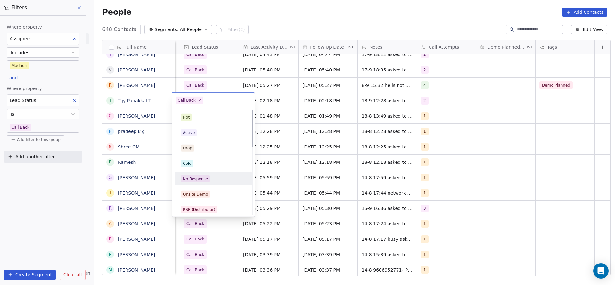
click at [208, 134] on div "Active" at bounding box center [213, 132] width 65 height 7
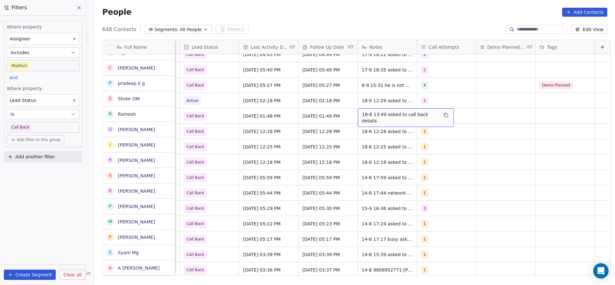
scroll to position [576, 0]
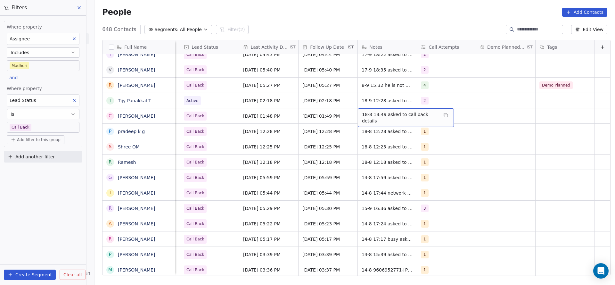
click at [364, 113] on span "18-8 13:49 asked to call back details" at bounding box center [400, 117] width 76 height 13
type textarea "**********"
click at [307, 157] on html "On2Cook India Pvt. Ltd. Contacts People Marketing Workflows Campaigns Sales Pip…" at bounding box center [307, 142] width 615 height 285
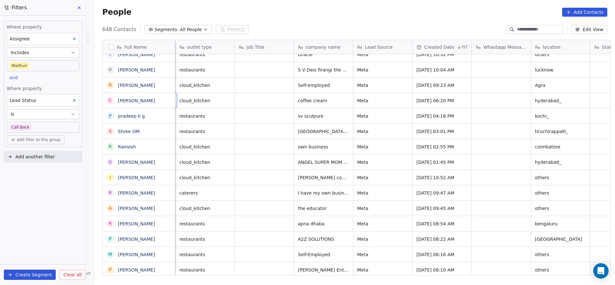
scroll to position [0, 59]
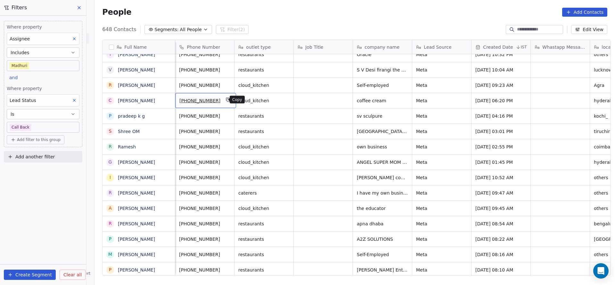
click at [224, 103] on button "grid" at bounding box center [228, 100] width 8 height 8
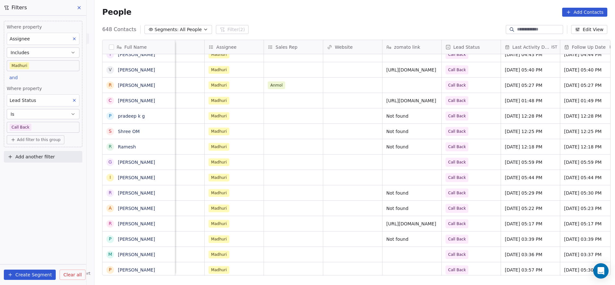
scroll to position [0, 732]
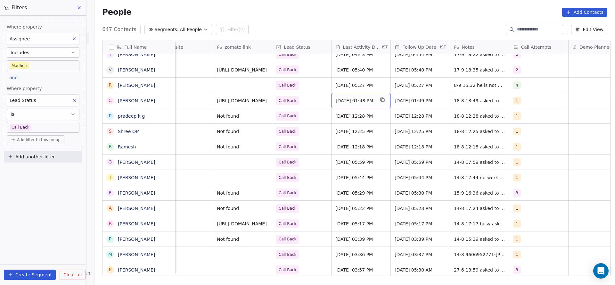
click at [358, 97] on span "[DATE] 01:48 PM" at bounding box center [355, 100] width 39 height 6
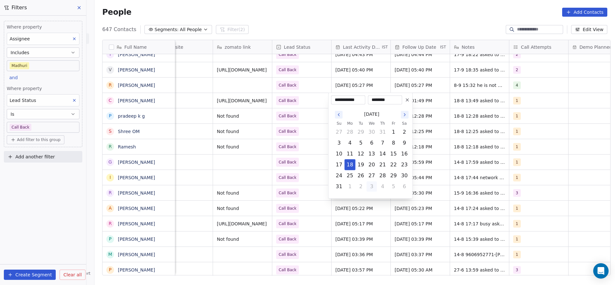
click at [371, 187] on button "3" at bounding box center [372, 186] width 10 height 10
click at [380, 150] on button "18" at bounding box center [383, 154] width 10 height 10
type input "**********"
click at [295, 165] on html "On2Cook India Pvt. Ltd. Contacts People Marketing Workflows Campaigns Sales Pip…" at bounding box center [307, 142] width 615 height 285
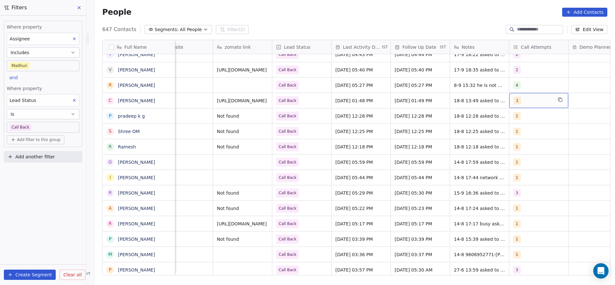
click at [515, 102] on span "1" at bounding box center [517, 101] width 8 height 8
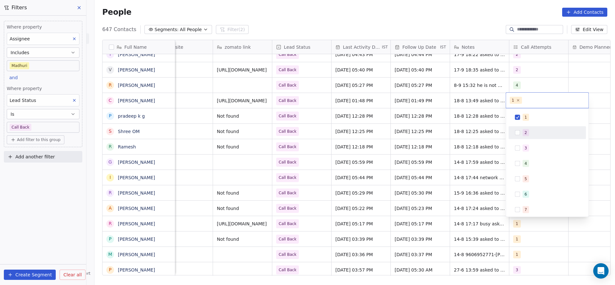
click at [524, 137] on div "2" at bounding box center [547, 132] width 72 height 10
drag, startPoint x: 526, startPoint y: 117, endPoint x: 478, endPoint y: 111, distance: 47.8
click at [518, 116] on div "1" at bounding box center [547, 117] width 72 height 10
click at [416, 146] on html "On2Cook India Pvt. Ltd. Contacts People Marketing Workflows Campaigns Sales Pip…" at bounding box center [307, 142] width 615 height 285
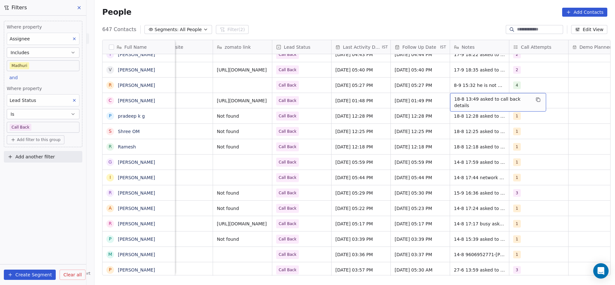
click at [463, 102] on span "18-8 13:49 asked to call back details" at bounding box center [492, 102] width 76 height 13
click at [449, 102] on textarea "**********" at bounding box center [493, 103] width 92 height 20
type textarea "**********"
click at [356, 115] on html "On2Cook India Pvt. Ltd. Contacts People Marketing Workflows Campaigns Sales Pip…" at bounding box center [307, 142] width 615 height 285
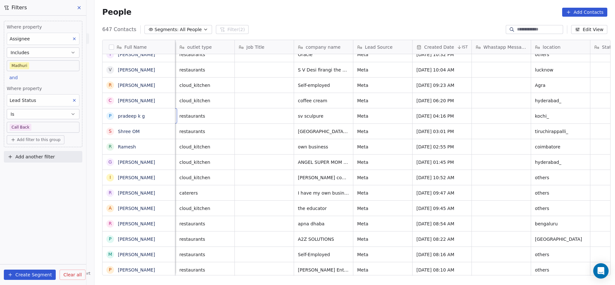
scroll to position [0, 59]
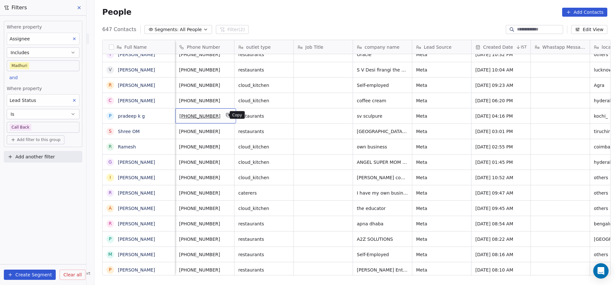
click at [226, 114] on icon "grid" at bounding box center [228, 114] width 5 height 5
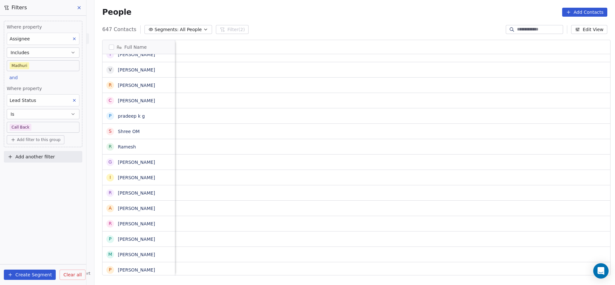
scroll to position [0, 832]
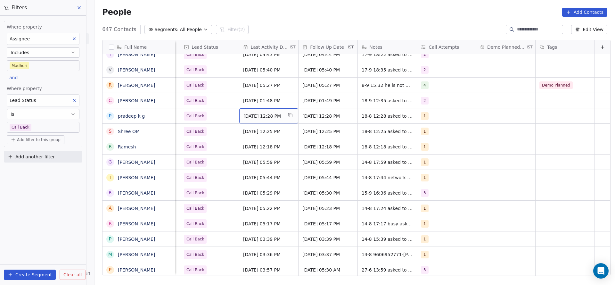
click at [243, 114] on span "[DATE] 12:28 PM" at bounding box center [262, 116] width 39 height 6
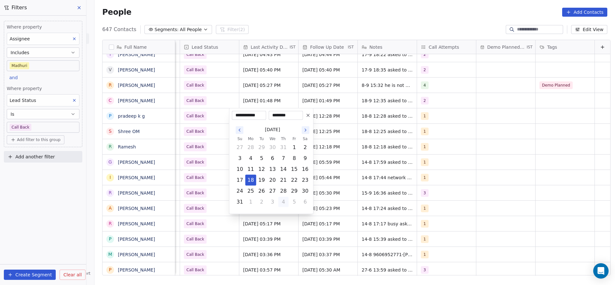
click at [286, 200] on button "4" at bounding box center [283, 202] width 10 height 10
click at [282, 170] on button "18" at bounding box center [283, 169] width 10 height 10
type input "**********"
click at [216, 168] on html "On2Cook India Pvt. Ltd. Contacts People Marketing Workflows Campaigns Sales Pip…" at bounding box center [307, 142] width 615 height 285
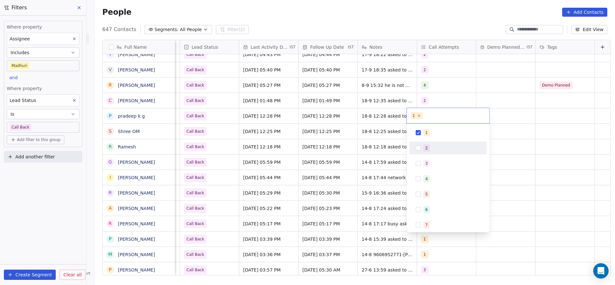
click at [419, 144] on div "2" at bounding box center [448, 148] width 72 height 10
click at [426, 129] on span "1" at bounding box center [426, 132] width 6 height 7
click at [363, 137] on html "On2Cook India Pvt. Ltd. Contacts People Marketing Workflows Campaigns Sales Pip…" at bounding box center [307, 142] width 615 height 285
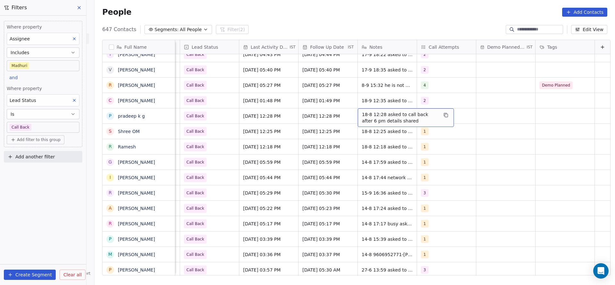
click at [364, 115] on span "18-8 12:28 asked to call back after 6 pm details shared" at bounding box center [400, 117] width 76 height 13
click at [348, 113] on textarea "**********" at bounding box center [395, 118] width 95 height 20
type textarea "**********"
click at [235, 139] on html "On2Cook India Pvt. Ltd. Contacts People Marketing Workflows Campaigns Sales Pip…" at bounding box center [307, 142] width 615 height 285
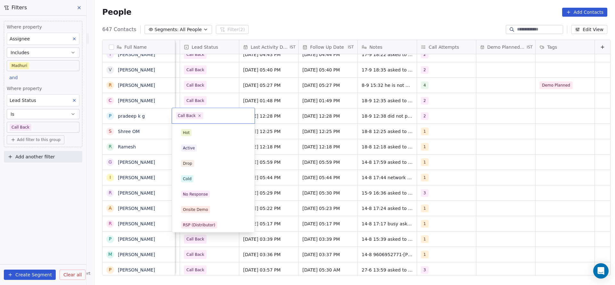
scroll to position [48, 0]
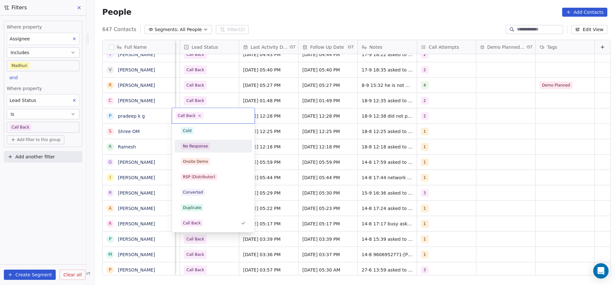
click at [207, 144] on span "No Response" at bounding box center [195, 146] width 29 height 7
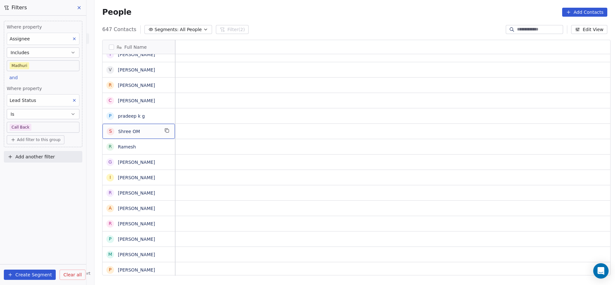
scroll to position [0, 0]
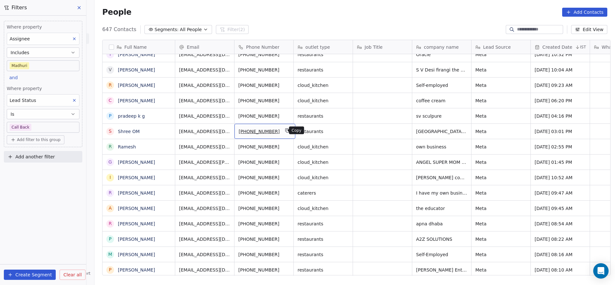
click at [285, 133] on icon "grid" at bounding box center [287, 130] width 5 height 5
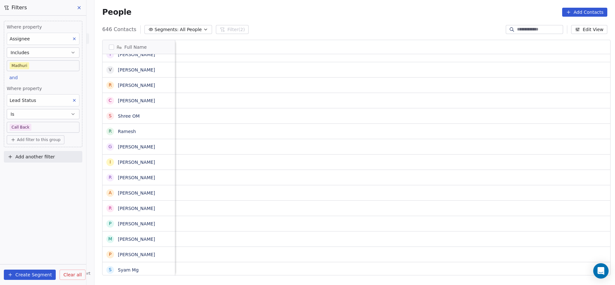
scroll to position [0, 801]
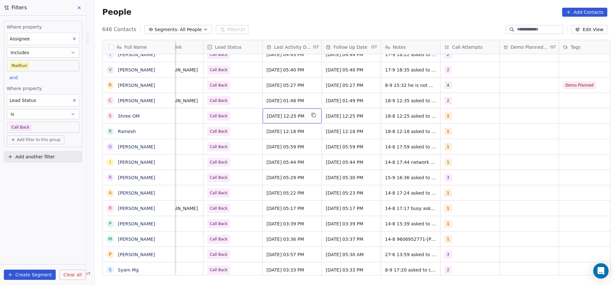
click at [296, 118] on span "[DATE] 12:25 PM" at bounding box center [286, 116] width 39 height 6
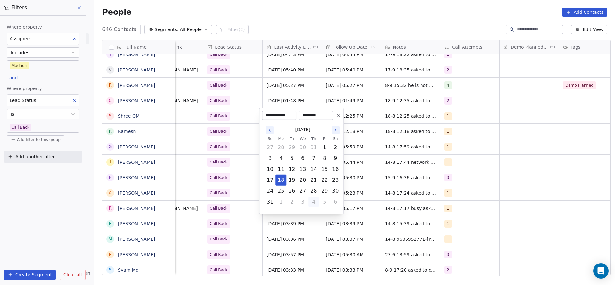
click at [311, 198] on button "4" at bounding box center [313, 202] width 10 height 10
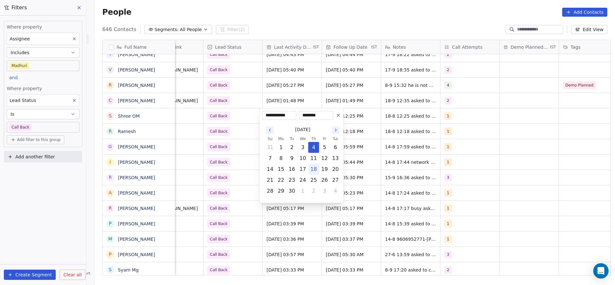
click at [313, 169] on button "18" at bounding box center [313, 169] width 10 height 10
type input "**********"
click at [222, 167] on html "On2Cook India Pvt. Ltd. Contacts People Marketing Workflows Campaigns Sales Pip…" at bounding box center [307, 142] width 615 height 285
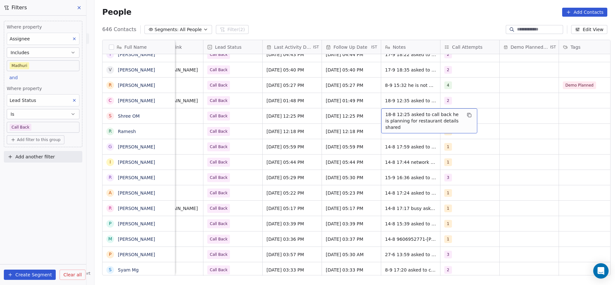
click at [419, 113] on span "18-8 12:25 asked to call back he is planning for restaurant details shared" at bounding box center [423, 120] width 76 height 19
click at [380, 112] on textarea "**********" at bounding box center [425, 118] width 95 height 20
type textarea "**********"
click at [351, 118] on html "On2Cook India Pvt. Ltd. Contacts People Marketing Workflows Campaigns Sales Pip…" at bounding box center [307, 142] width 615 height 285
click at [450, 110] on div "1" at bounding box center [469, 115] width 59 height 15
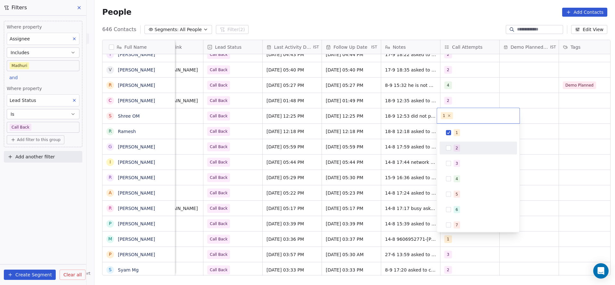
click at [448, 147] on button "Suggestions" at bounding box center [448, 147] width 5 height 5
drag, startPoint x: 456, startPoint y: 134, endPoint x: 391, endPoint y: 147, distance: 65.8
click at [456, 133] on div "1" at bounding box center [456, 133] width 3 height 6
click at [386, 150] on html "On2Cook India Pvt. Ltd. Contacts People Marketing Workflows Campaigns Sales Pip…" at bounding box center [307, 142] width 615 height 285
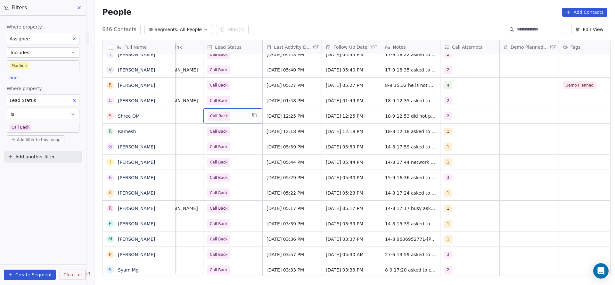
click at [239, 115] on span "Call Back" at bounding box center [227, 115] width 39 height 9
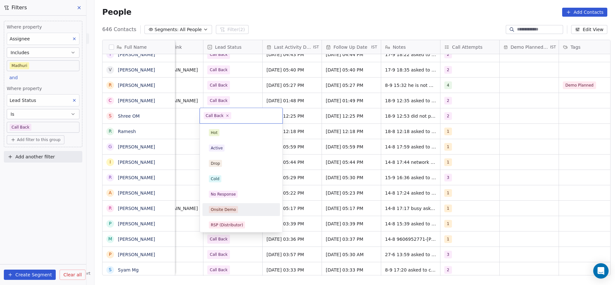
scroll to position [48, 0]
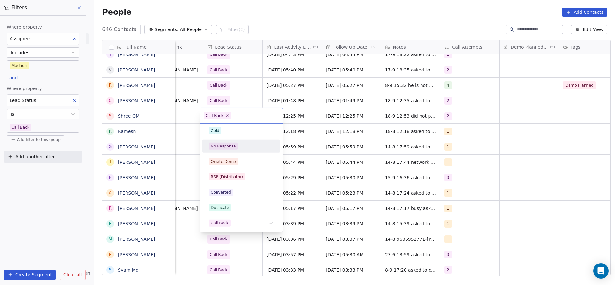
click at [247, 149] on div "No Response" at bounding box center [241, 146] width 72 height 10
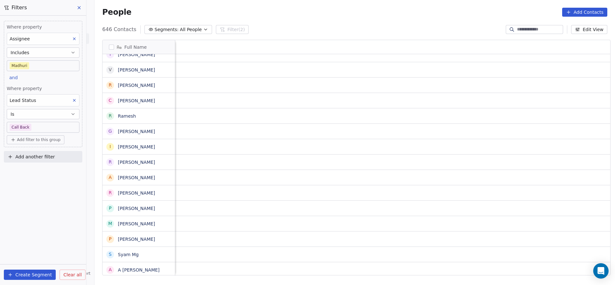
scroll to position [0, 832]
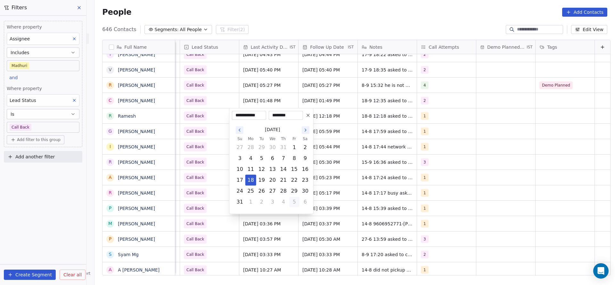
click at [290, 204] on button "5" at bounding box center [294, 202] width 10 height 10
click at [282, 168] on button "18" at bounding box center [283, 169] width 10 height 10
type input "**********"
click at [200, 159] on html "On2Cook India Pvt. Ltd. Contacts People Marketing Workflows Campaigns Sales Pip…" at bounding box center [307, 142] width 615 height 285
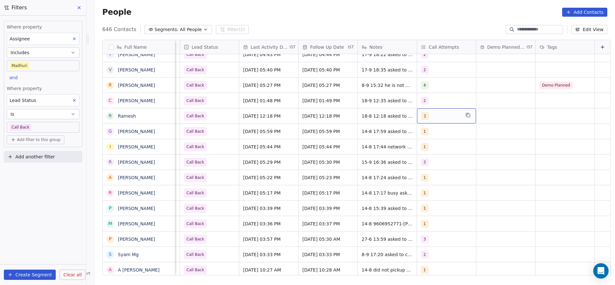
click at [427, 118] on div "1" at bounding box center [440, 116] width 39 height 8
click at [428, 150] on span "2" at bounding box center [426, 147] width 6 height 7
click at [432, 135] on div "1" at bounding box center [451, 132] width 57 height 7
click at [331, 164] on html "On2Cook India Pvt. Ltd. Contacts People Marketing Workflows Campaigns Sales Pip…" at bounding box center [307, 142] width 615 height 285
click at [362, 117] on span "18-8 12:18 asked to call back details shared" at bounding box center [400, 117] width 76 height 13
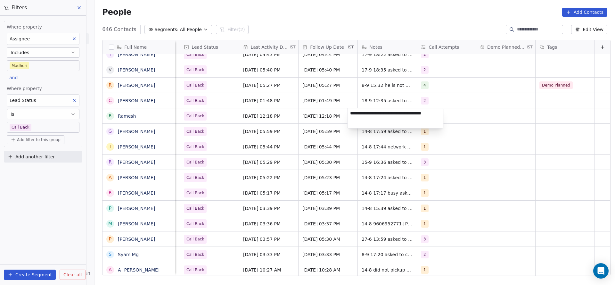
click at [349, 113] on textarea "**********" at bounding box center [395, 118] width 95 height 20
type textarea "**********"
click at [272, 135] on html "On2Cook India Pvt. Ltd. Contacts People Marketing Workflows Campaigns Sales Pip…" at bounding box center [307, 142] width 615 height 285
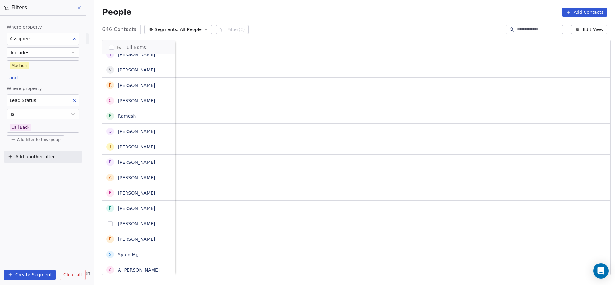
scroll to position [0, 0]
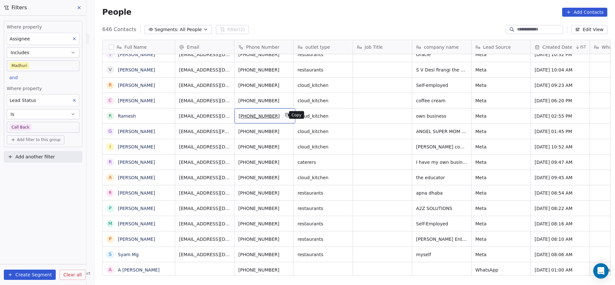
click at [285, 117] on icon "grid" at bounding box center [287, 114] width 5 height 5
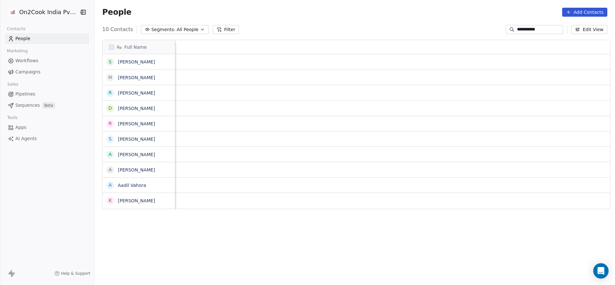
click at [531, 26] on div "**********" at bounding box center [534, 29] width 57 height 9
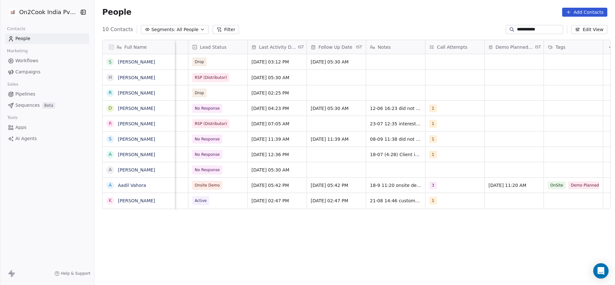
click at [530, 27] on input "**********" at bounding box center [539, 29] width 45 height 6
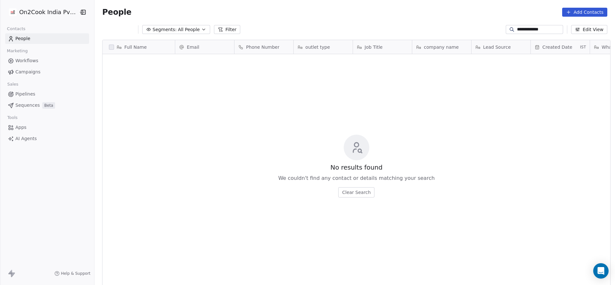
click at [517, 26] on input "**********" at bounding box center [539, 29] width 45 height 6
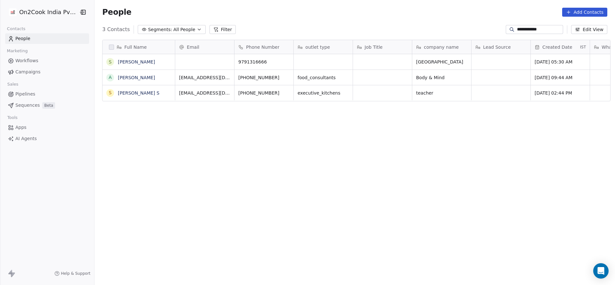
click at [539, 28] on input "**********" at bounding box center [539, 29] width 45 height 6
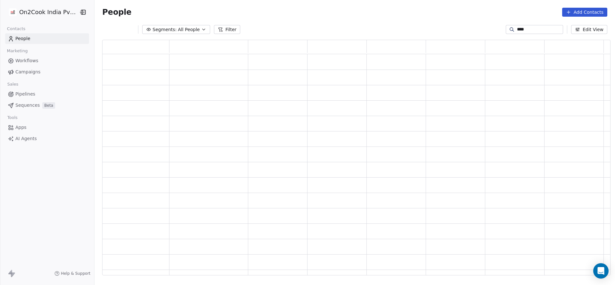
scroll to position [228, 501]
type input "*"
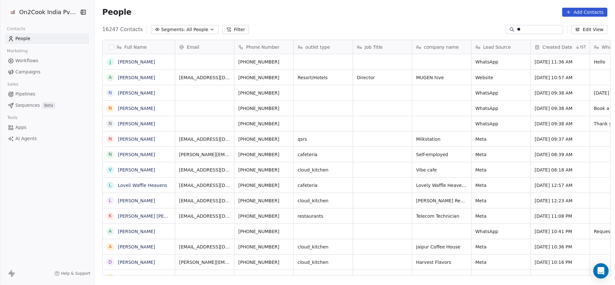
scroll to position [243, 516]
type input "******"
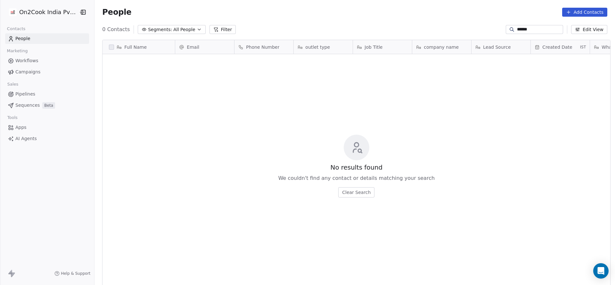
click at [520, 29] on input "******" at bounding box center [539, 29] width 45 height 6
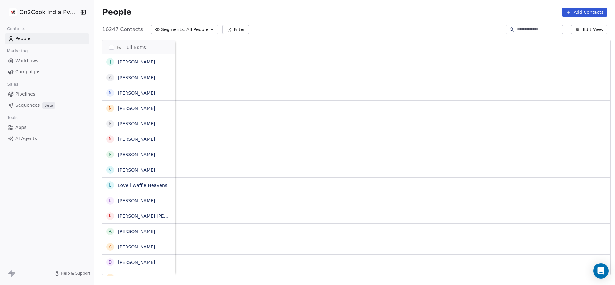
scroll to position [0, 832]
